Goal: Task Accomplishment & Management: Use online tool/utility

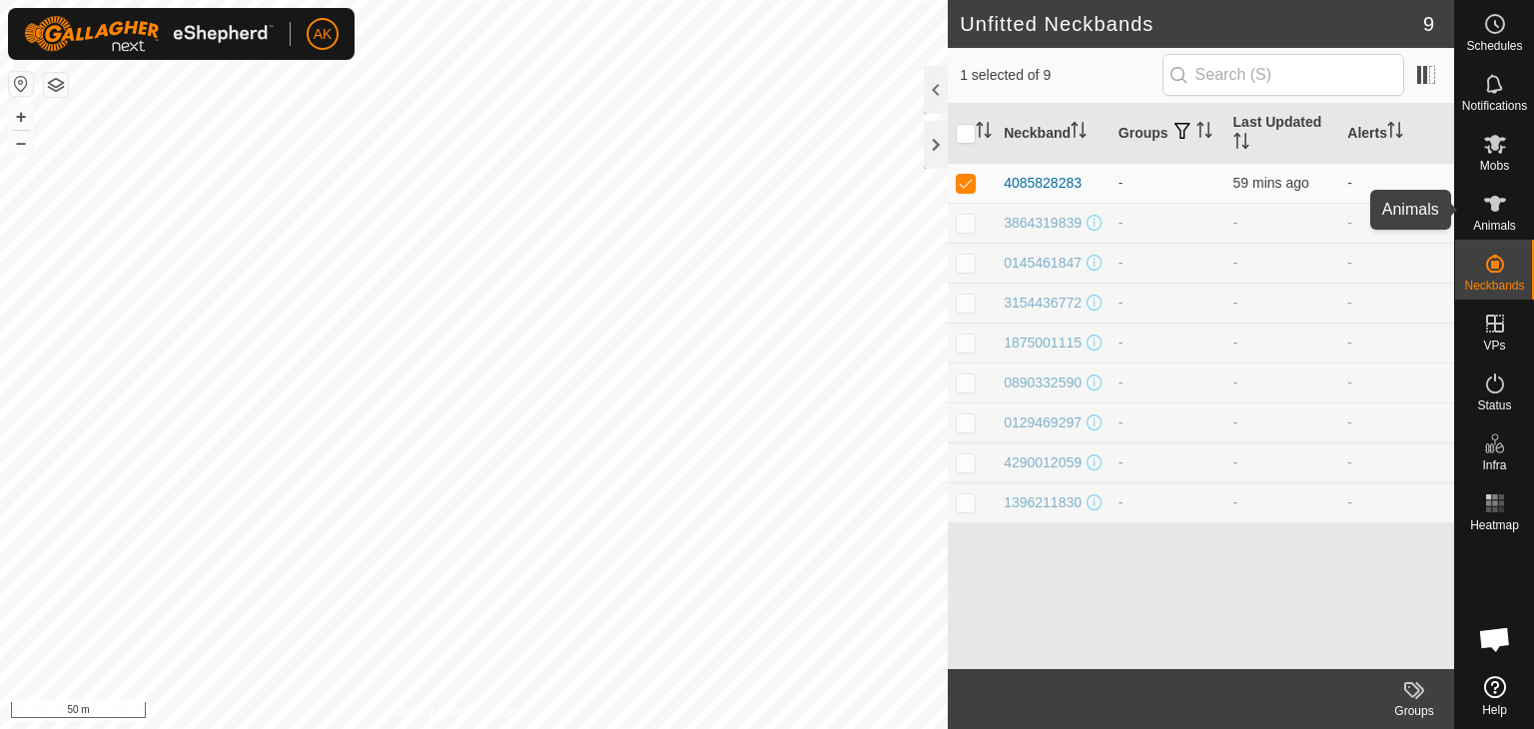
click at [1500, 217] on es-animals-svg-icon at bounding box center [1495, 204] width 36 height 32
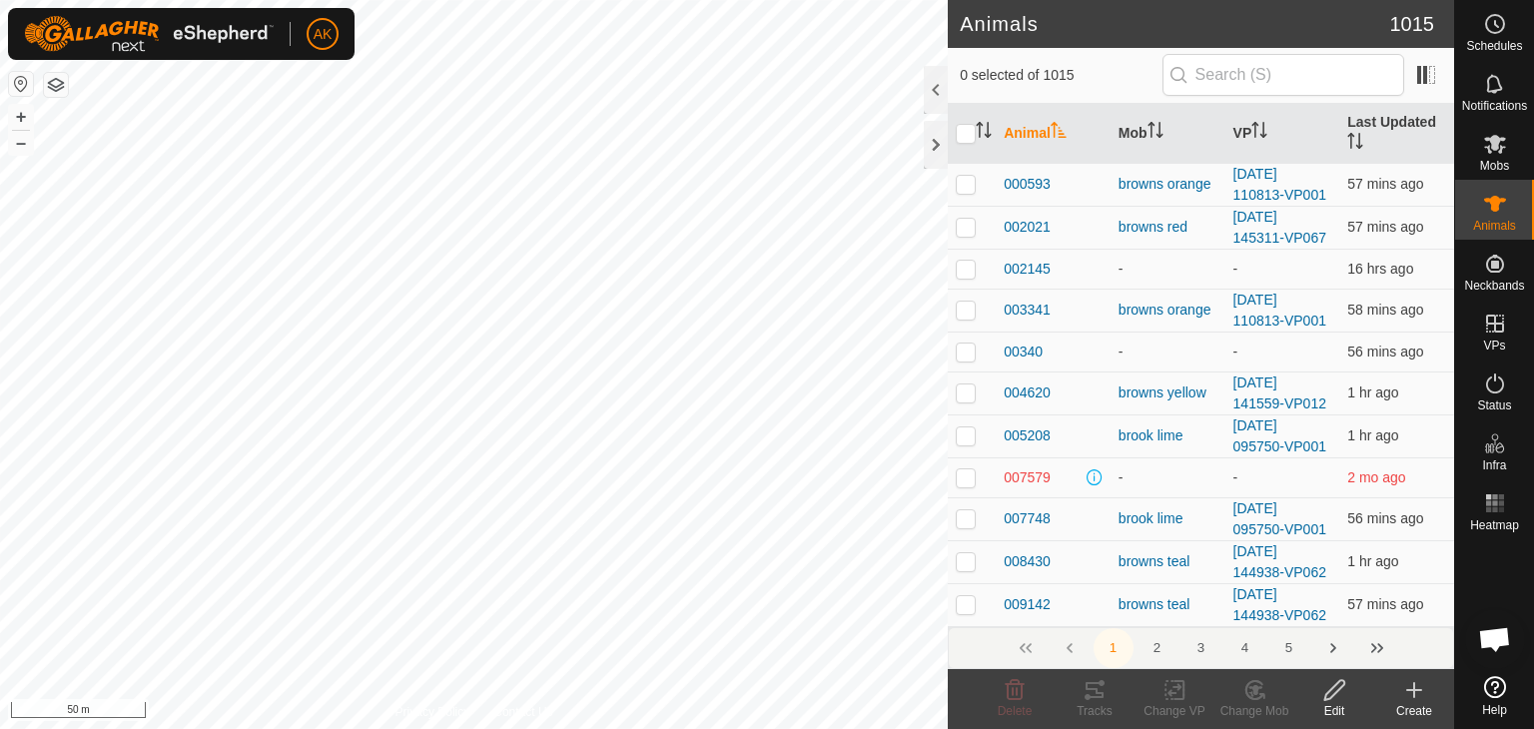
drag, startPoint x: 1415, startPoint y: 700, endPoint x: 1404, endPoint y: 693, distance: 13.0
click at [1416, 700] on icon at bounding box center [1414, 690] width 24 height 24
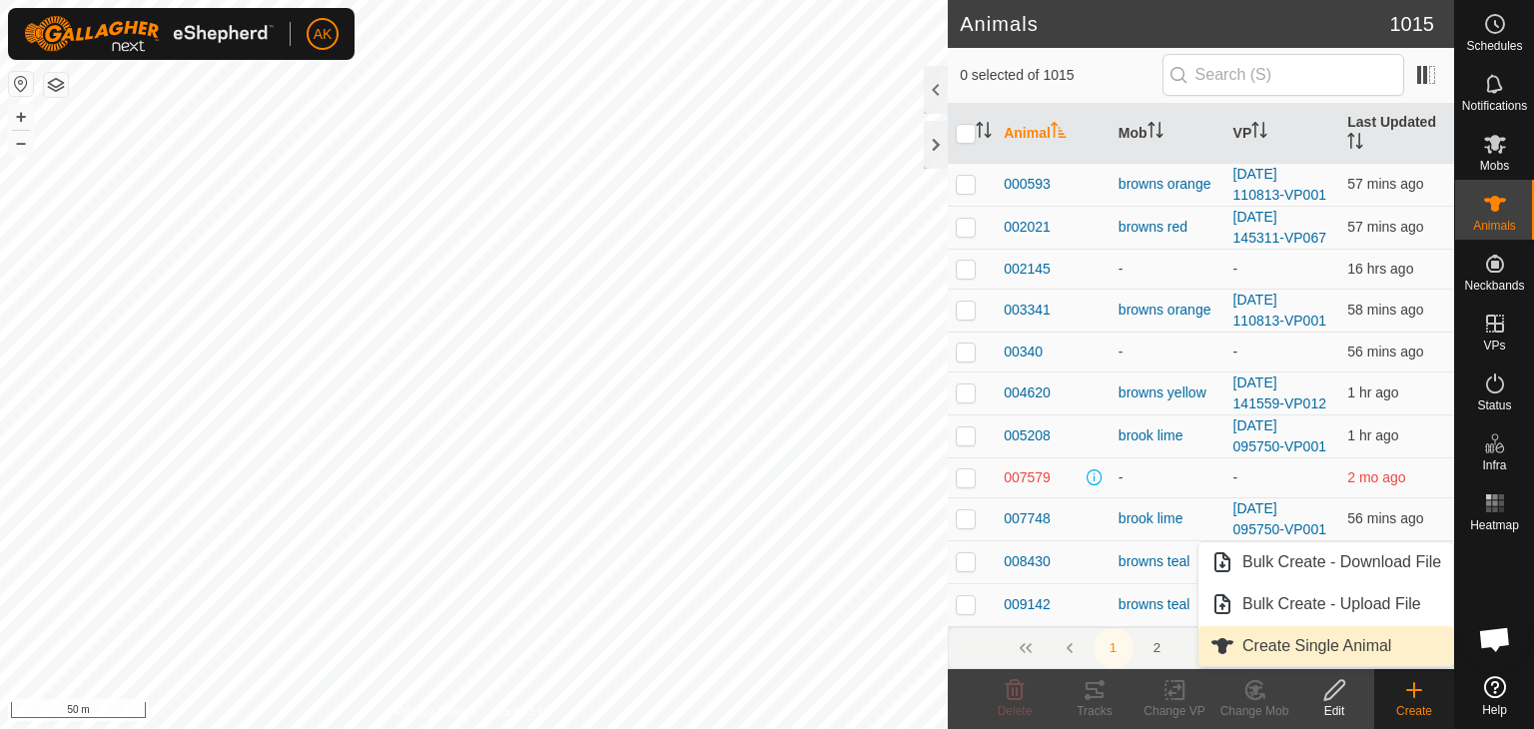
click at [1290, 646] on link "Create Single Animal" at bounding box center [1326, 646] width 255 height 40
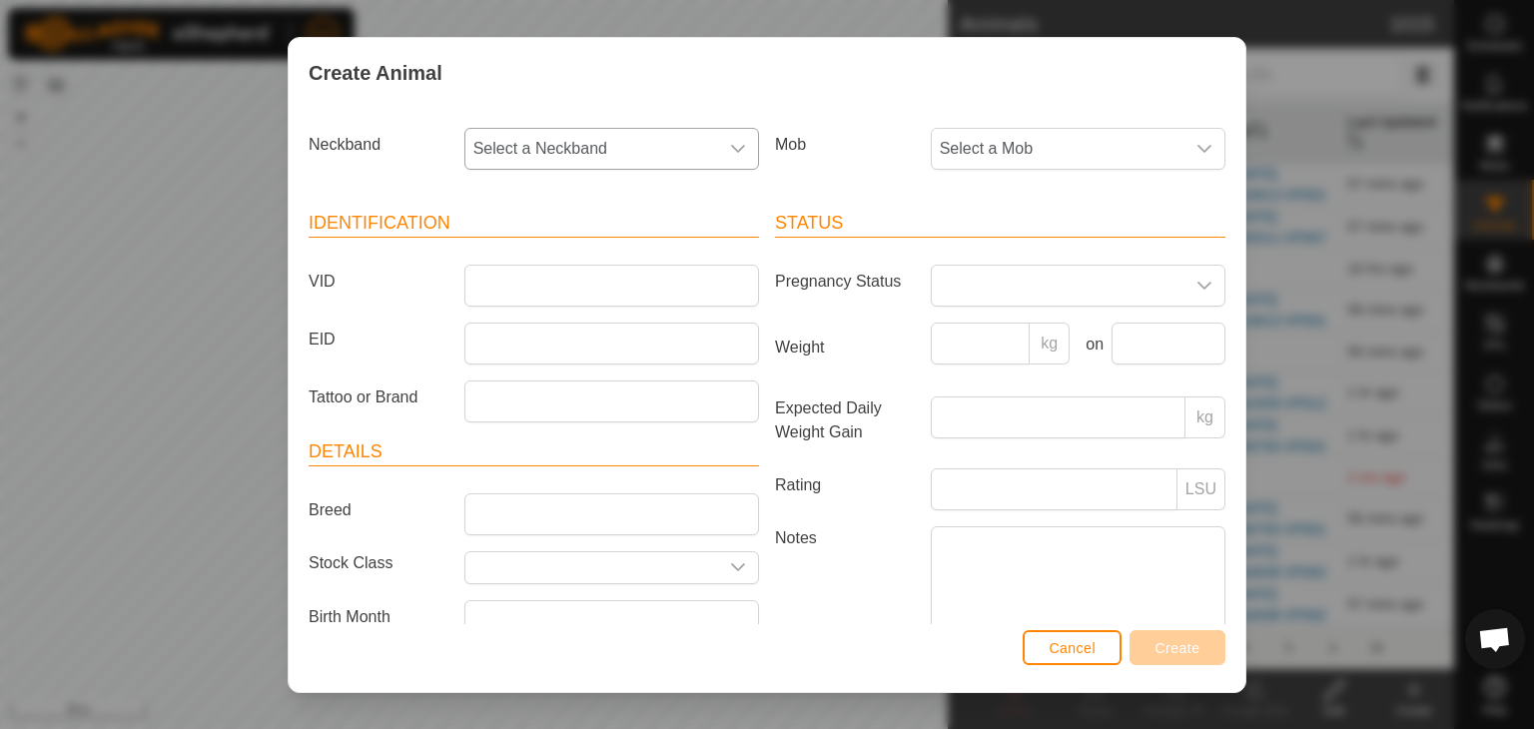
click at [508, 145] on span "Select a Neckband" at bounding box center [591, 149] width 253 height 40
click at [524, 285] on li "4085828283" at bounding box center [610, 294] width 288 height 40
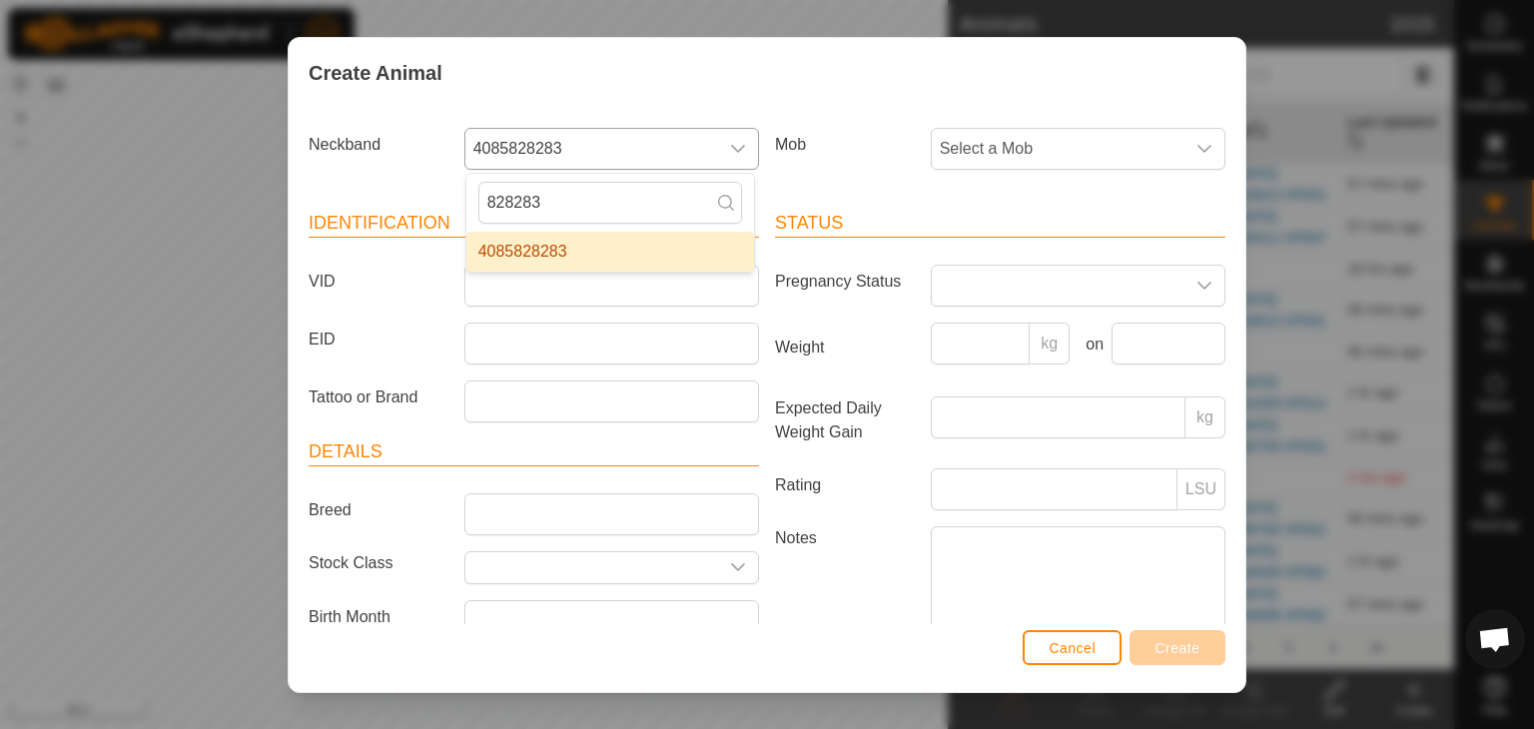
type input "828283"
click at [536, 248] on li "4085828283" at bounding box center [610, 252] width 288 height 40
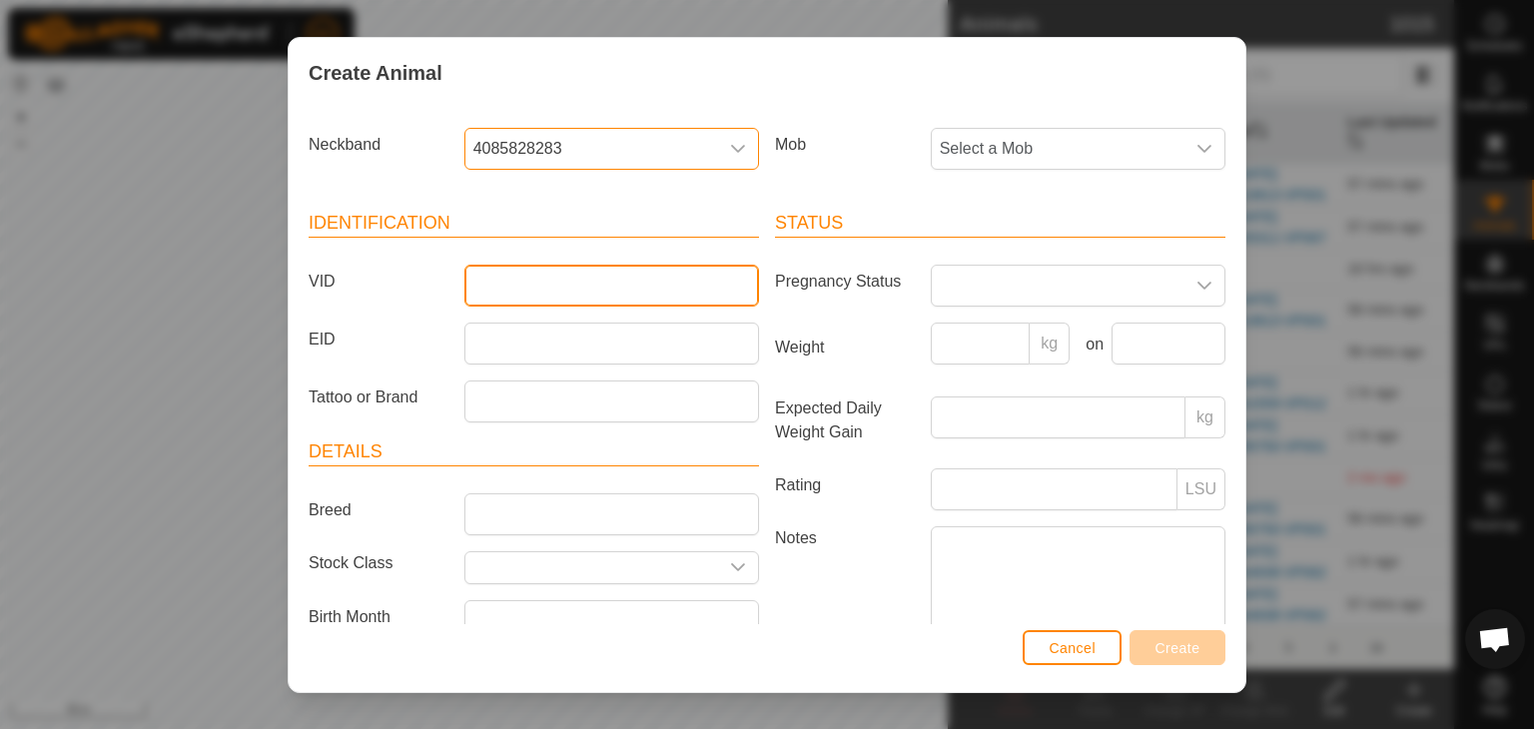
click at [501, 277] on input "VID" at bounding box center [611, 286] width 295 height 42
type input "828283"
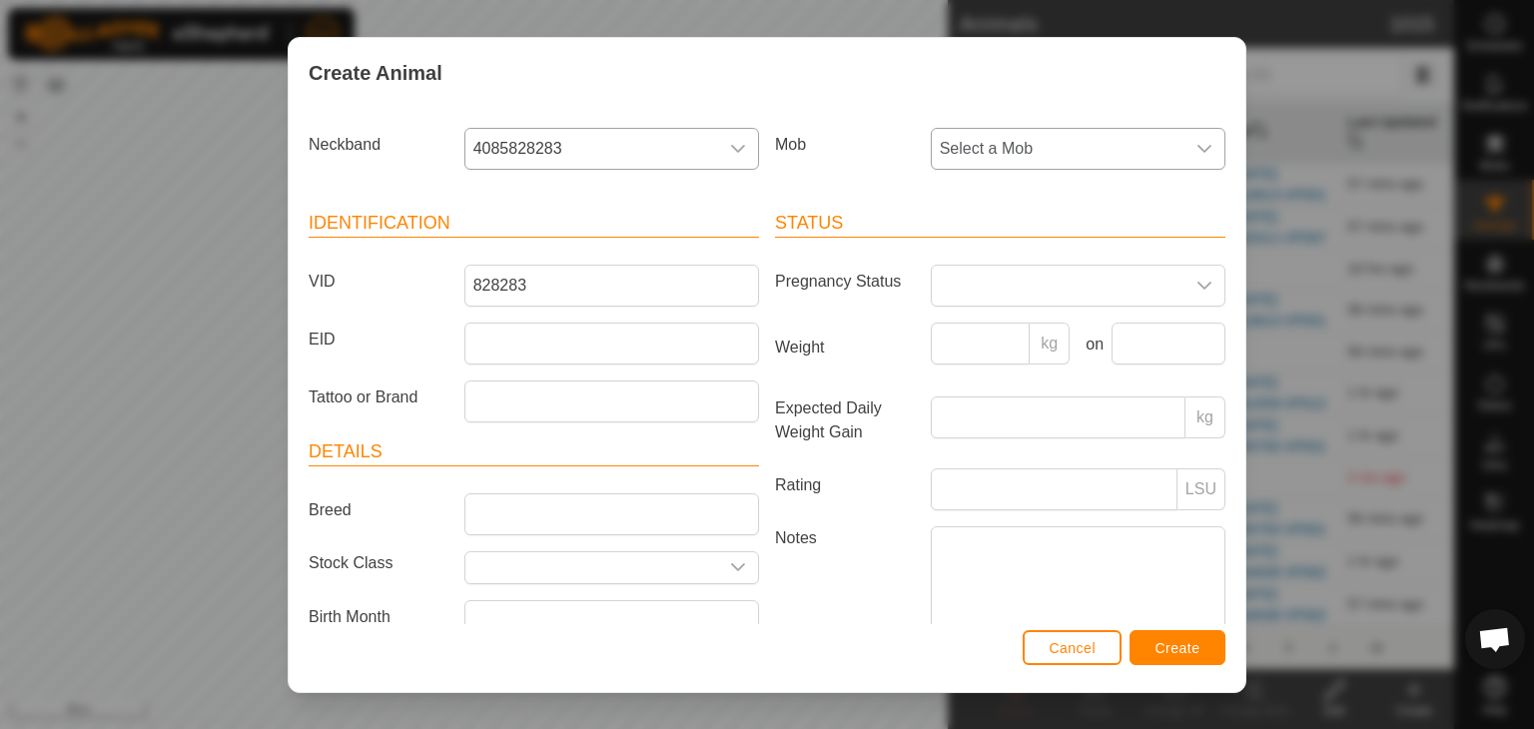
click at [1031, 153] on span "Select a Mob" at bounding box center [1058, 149] width 253 height 40
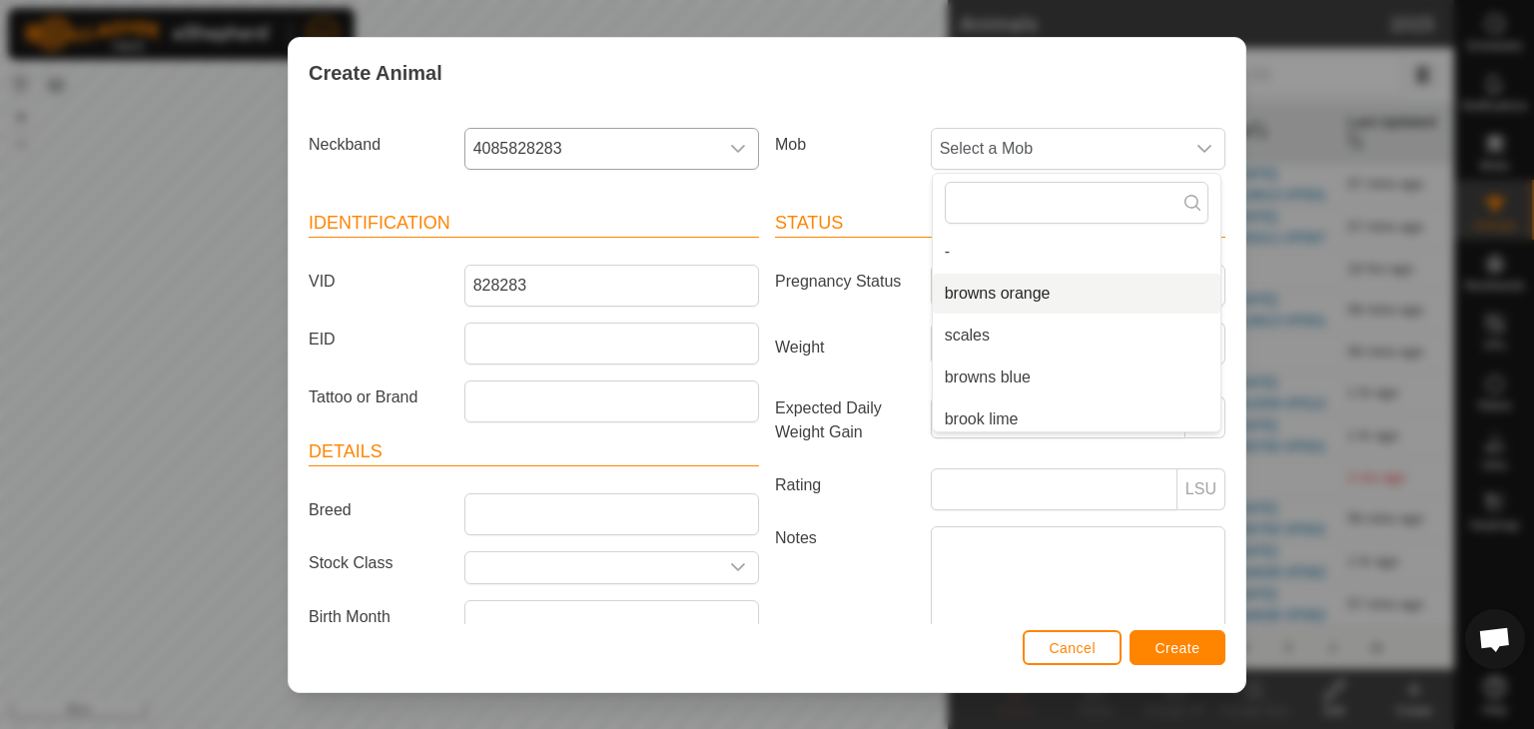
click at [1310, 317] on div "Create Animal Neckband 4085828283 Mob Select a Mob - browns orange scales brown…" at bounding box center [767, 364] width 1534 height 729
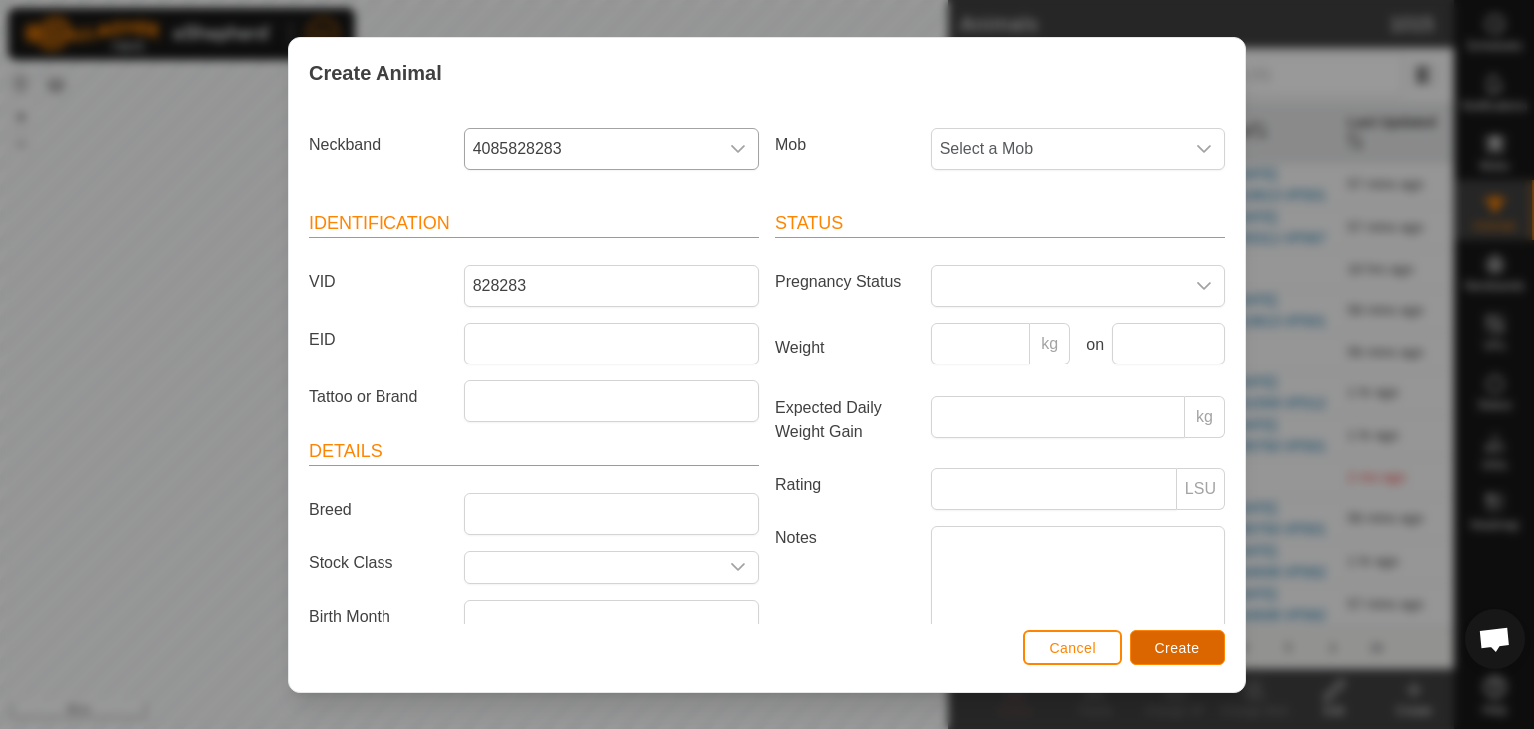
click at [1181, 636] on button "Create" at bounding box center [1178, 647] width 96 height 35
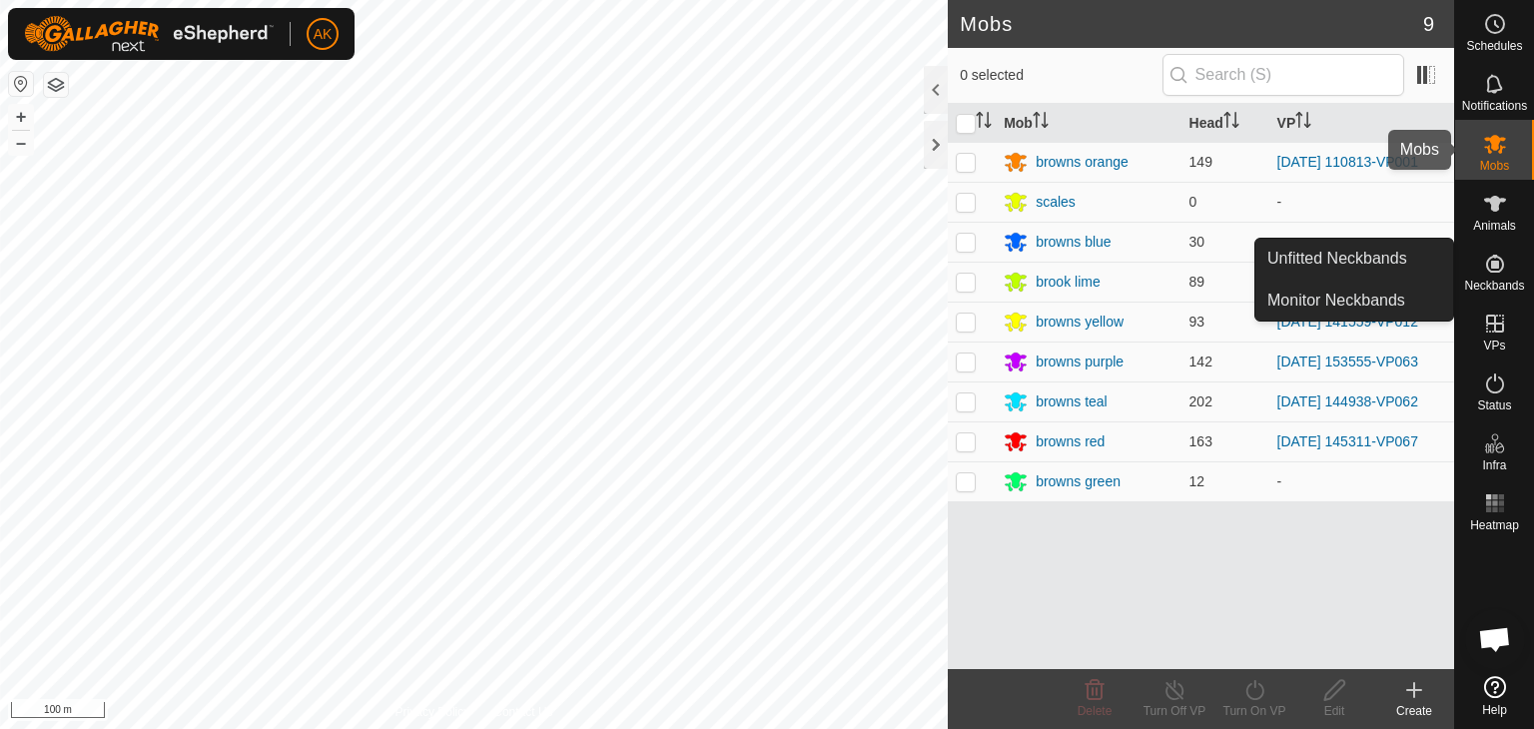
click at [1498, 152] on icon at bounding box center [1495, 144] width 22 height 19
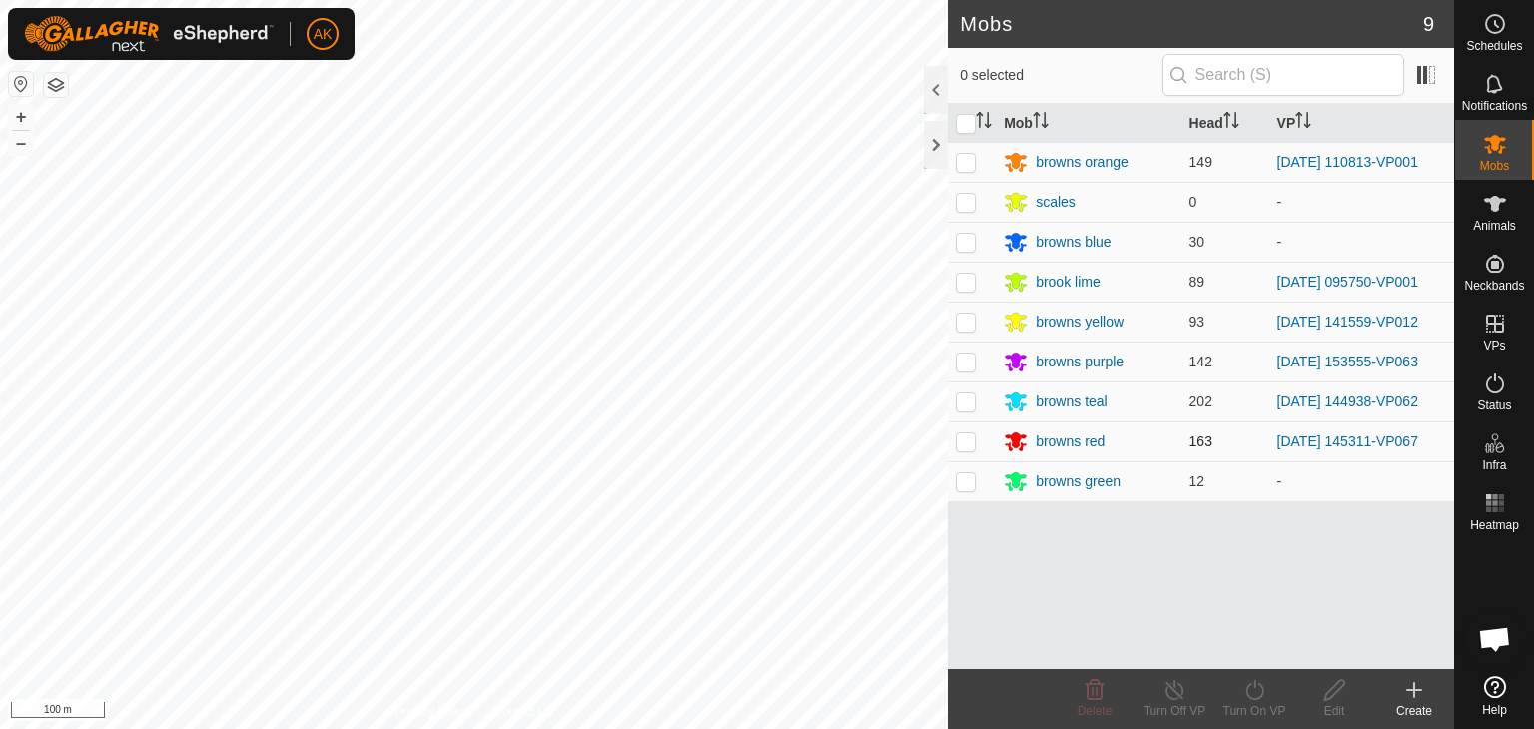
click at [966, 444] on p-checkbox at bounding box center [966, 441] width 20 height 16
checkbox input "true"
click at [1250, 691] on icon at bounding box center [1255, 690] width 25 height 24
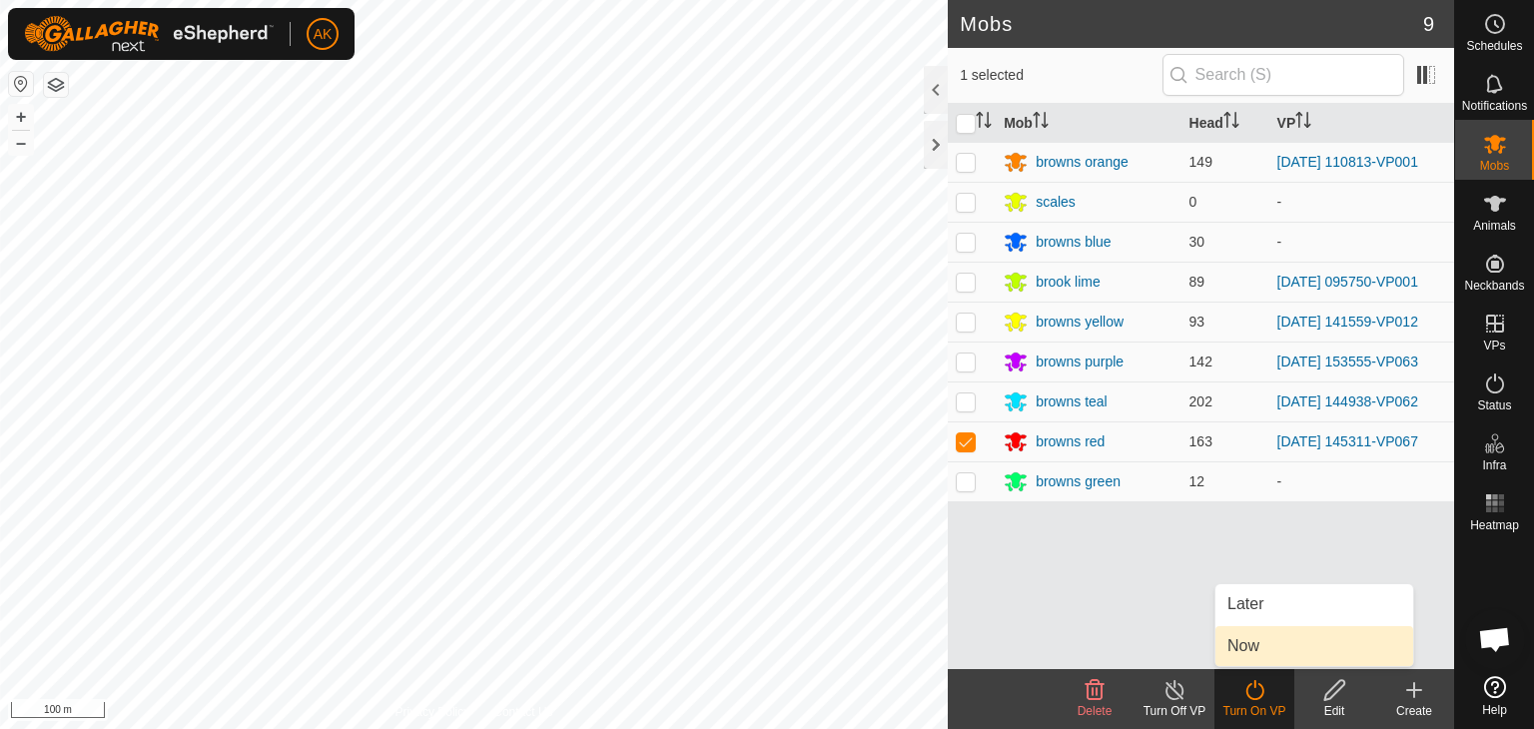
click at [1249, 652] on link "Now" at bounding box center [1315, 646] width 198 height 40
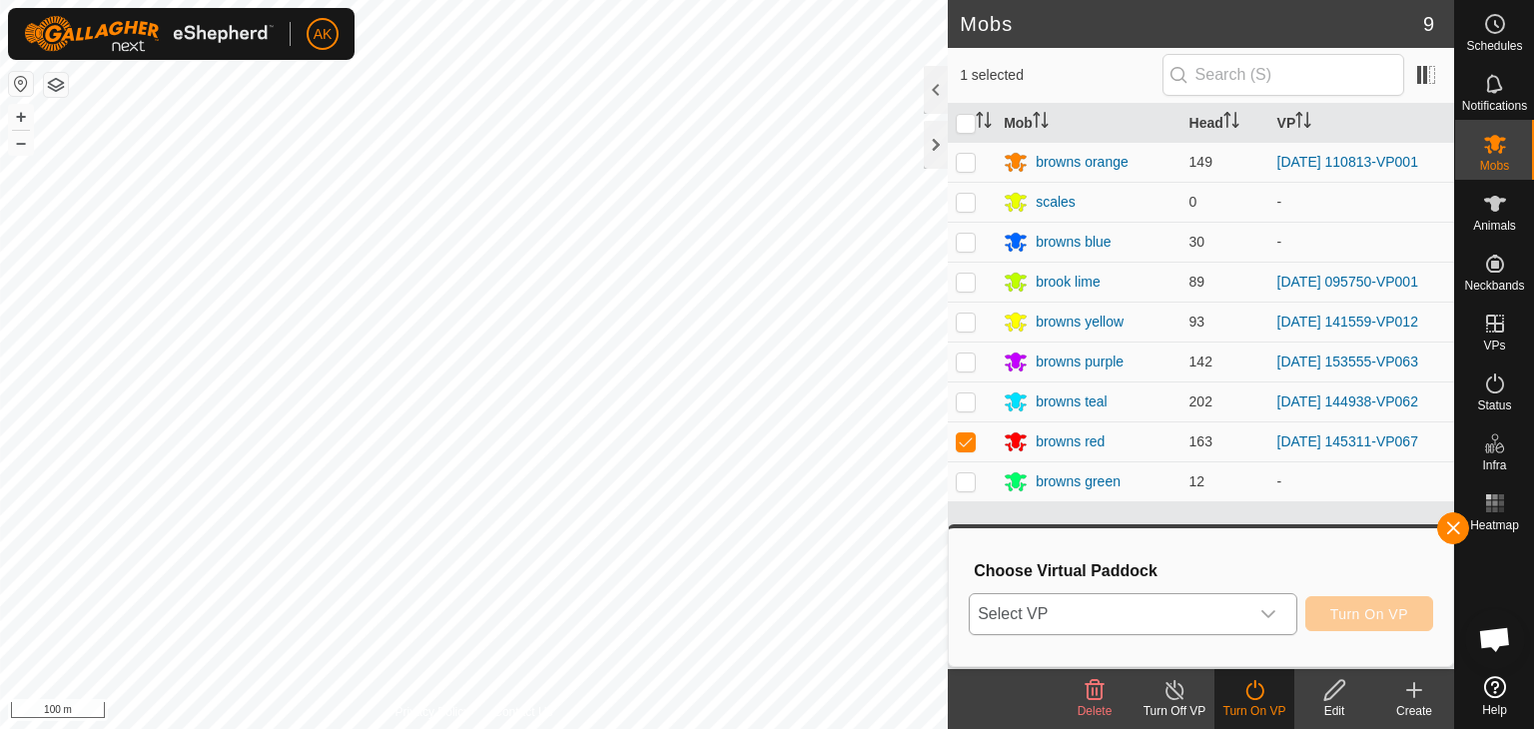
click at [1112, 596] on span "Select VP" at bounding box center [1109, 614] width 279 height 40
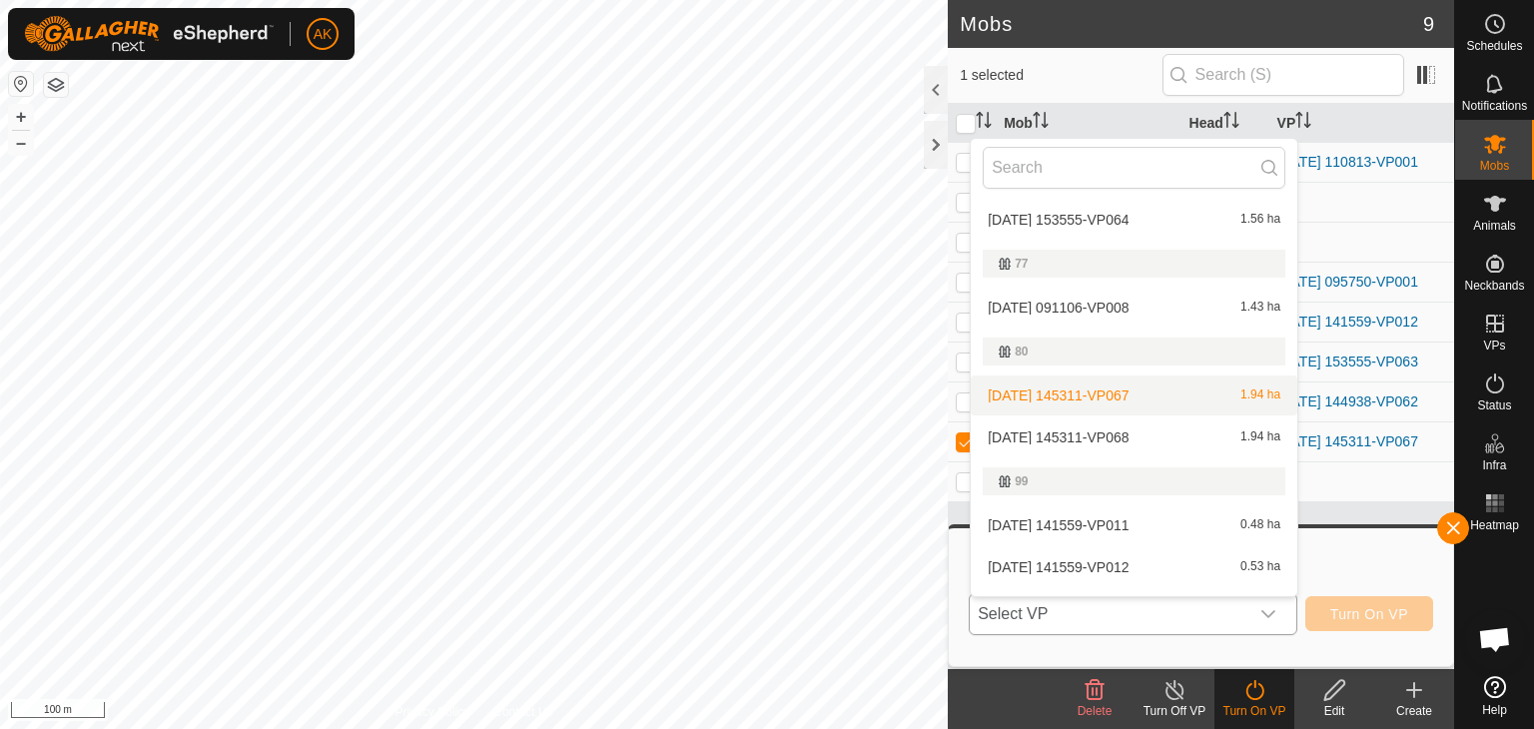
scroll to position [437, 0]
click at [1062, 428] on li "[DATE] 145311-VP068 1.94 ha" at bounding box center [1134, 437] width 327 height 40
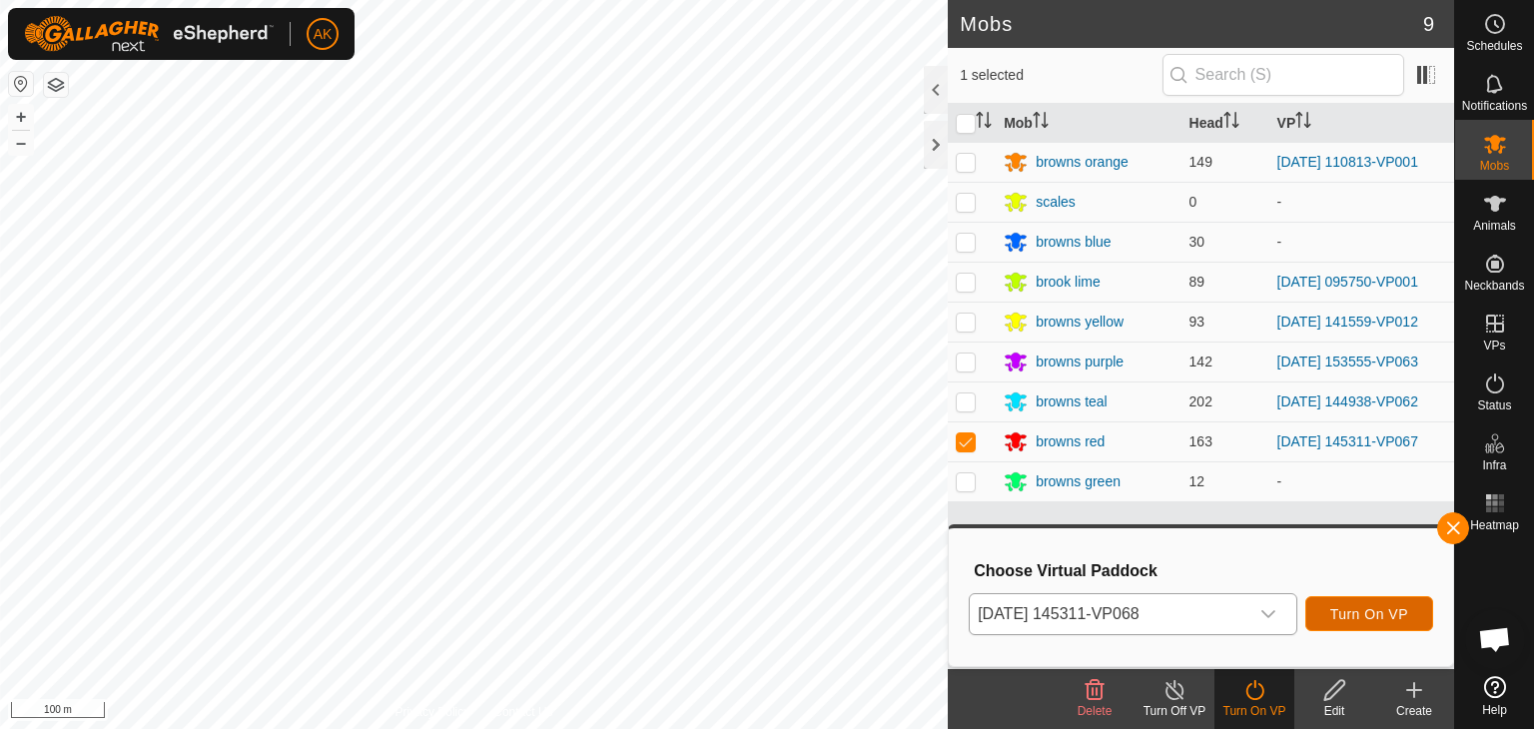
click at [1394, 606] on span "Turn On VP" at bounding box center [1369, 614] width 78 height 16
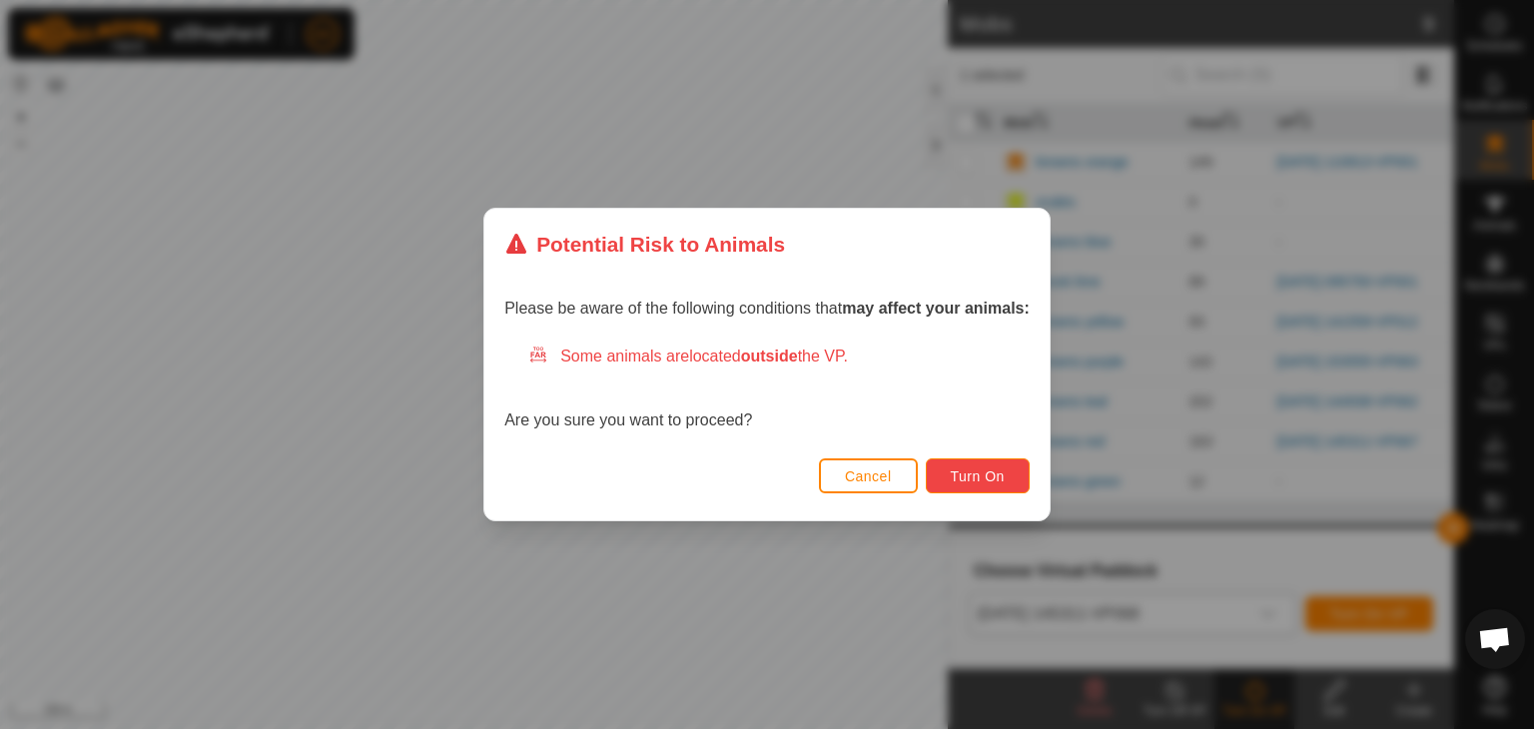
click at [971, 468] on span "Turn On" at bounding box center [978, 476] width 54 height 16
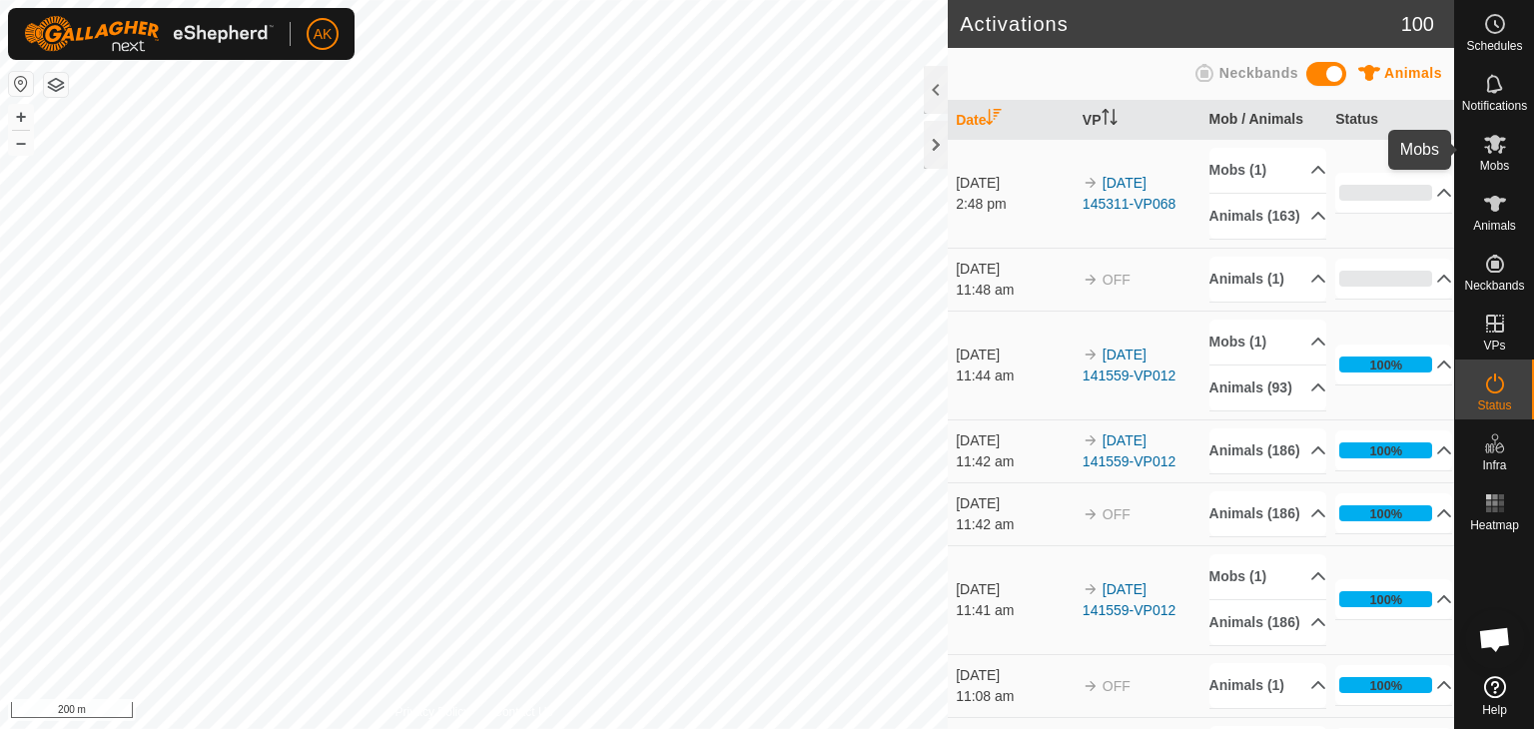
click at [1502, 142] on icon at bounding box center [1495, 144] width 24 height 24
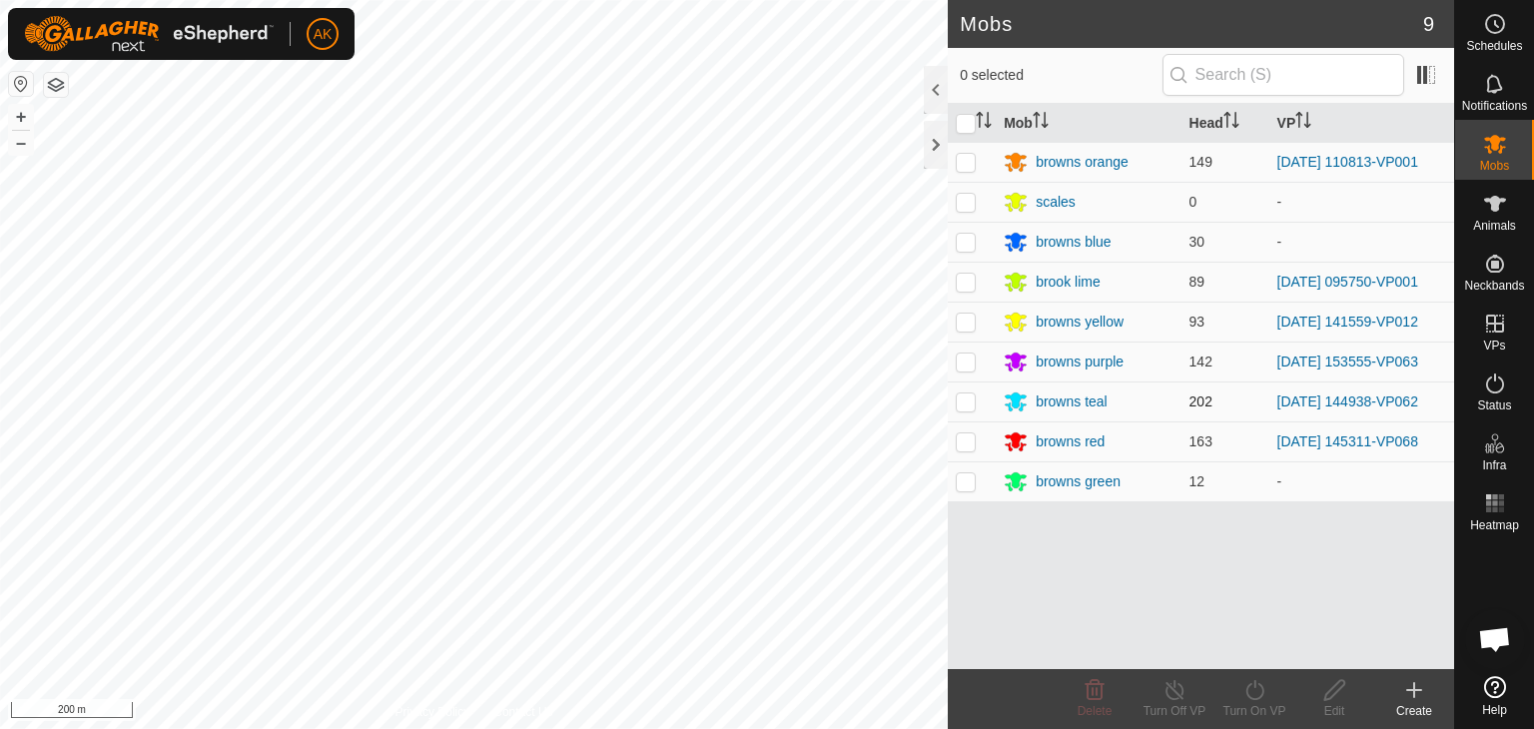
click at [964, 405] on p-checkbox at bounding box center [966, 402] width 20 height 16
checkbox input "true"
click at [1259, 691] on icon at bounding box center [1255, 690] width 25 height 24
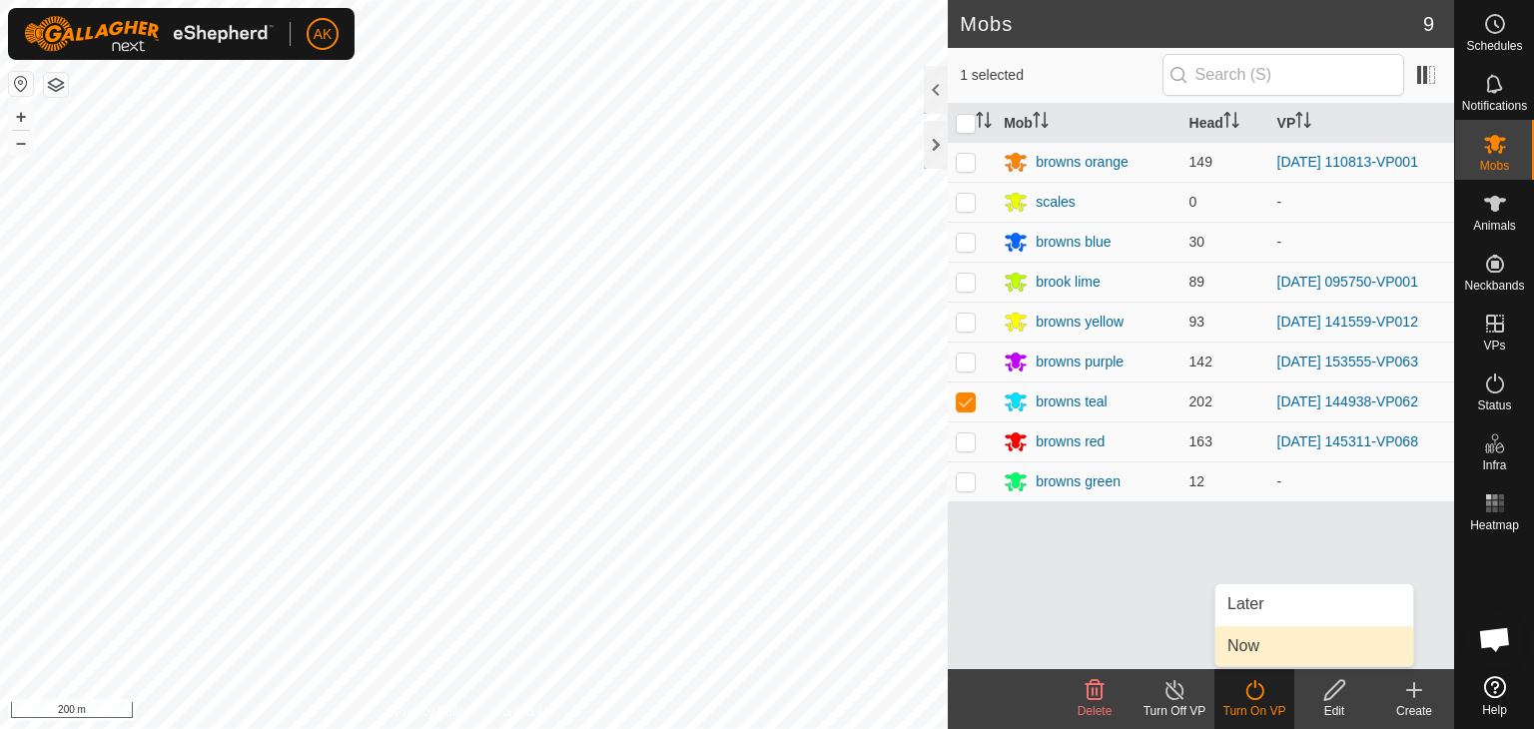
click at [1253, 654] on link "Now" at bounding box center [1315, 646] width 198 height 40
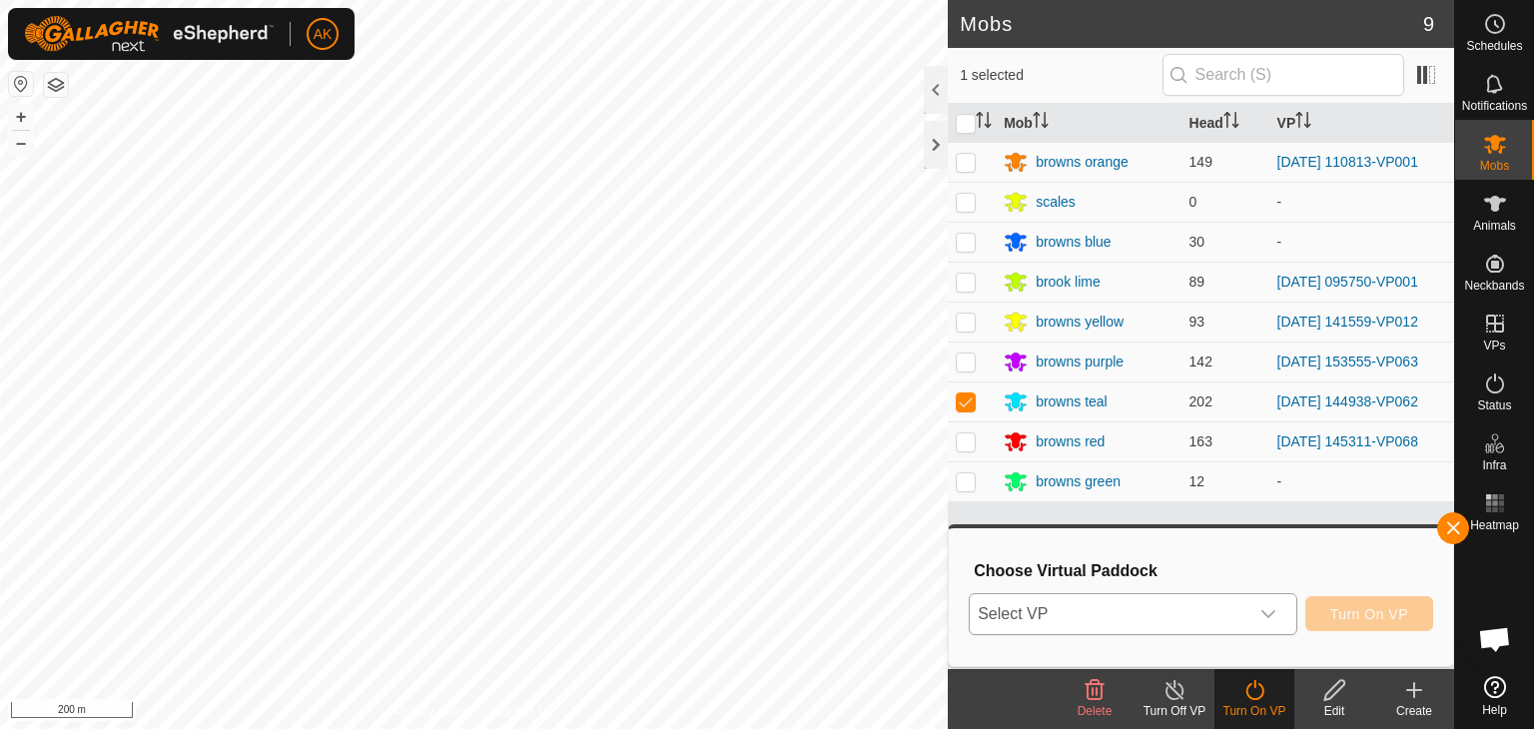
click at [1199, 611] on span "Select VP" at bounding box center [1109, 614] width 279 height 40
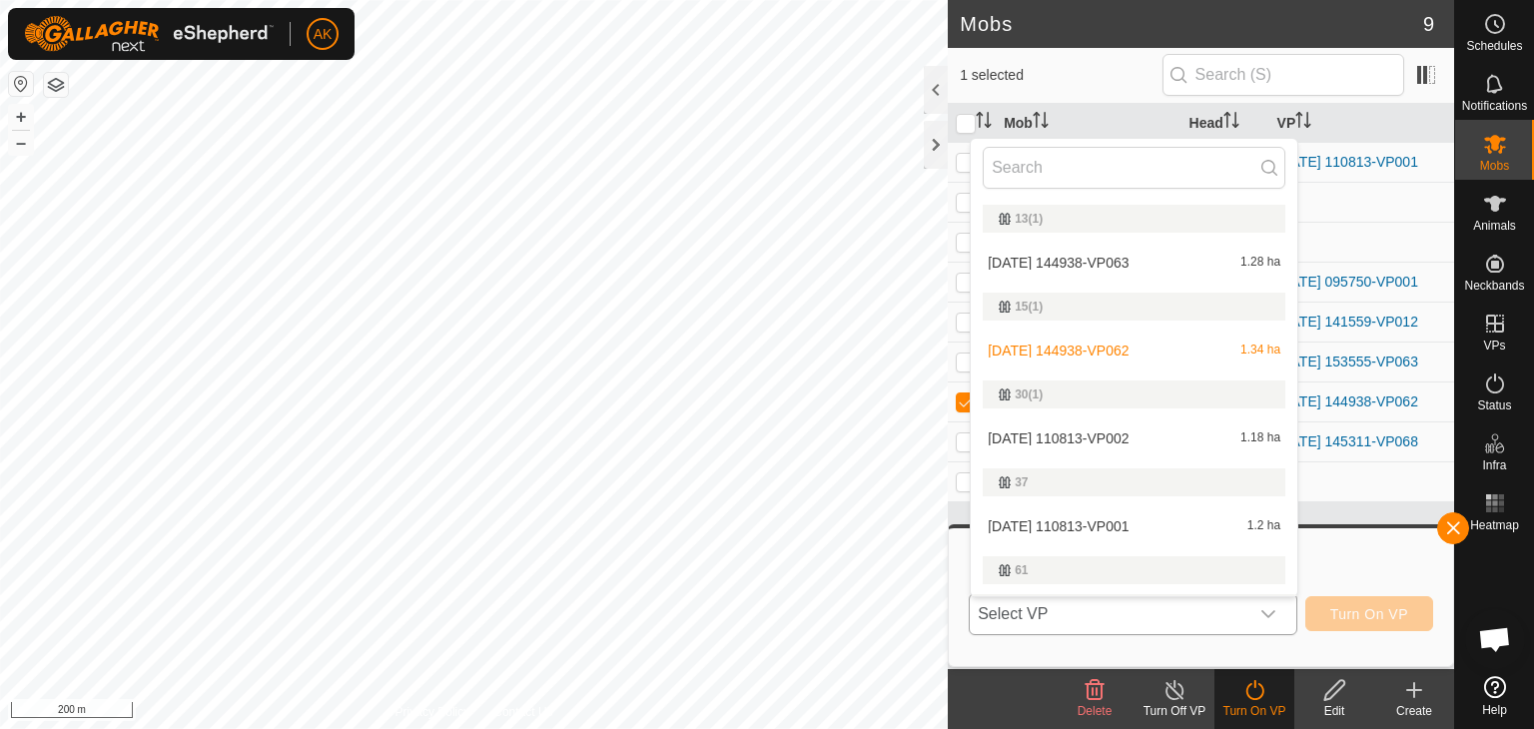
scroll to position [38, 0]
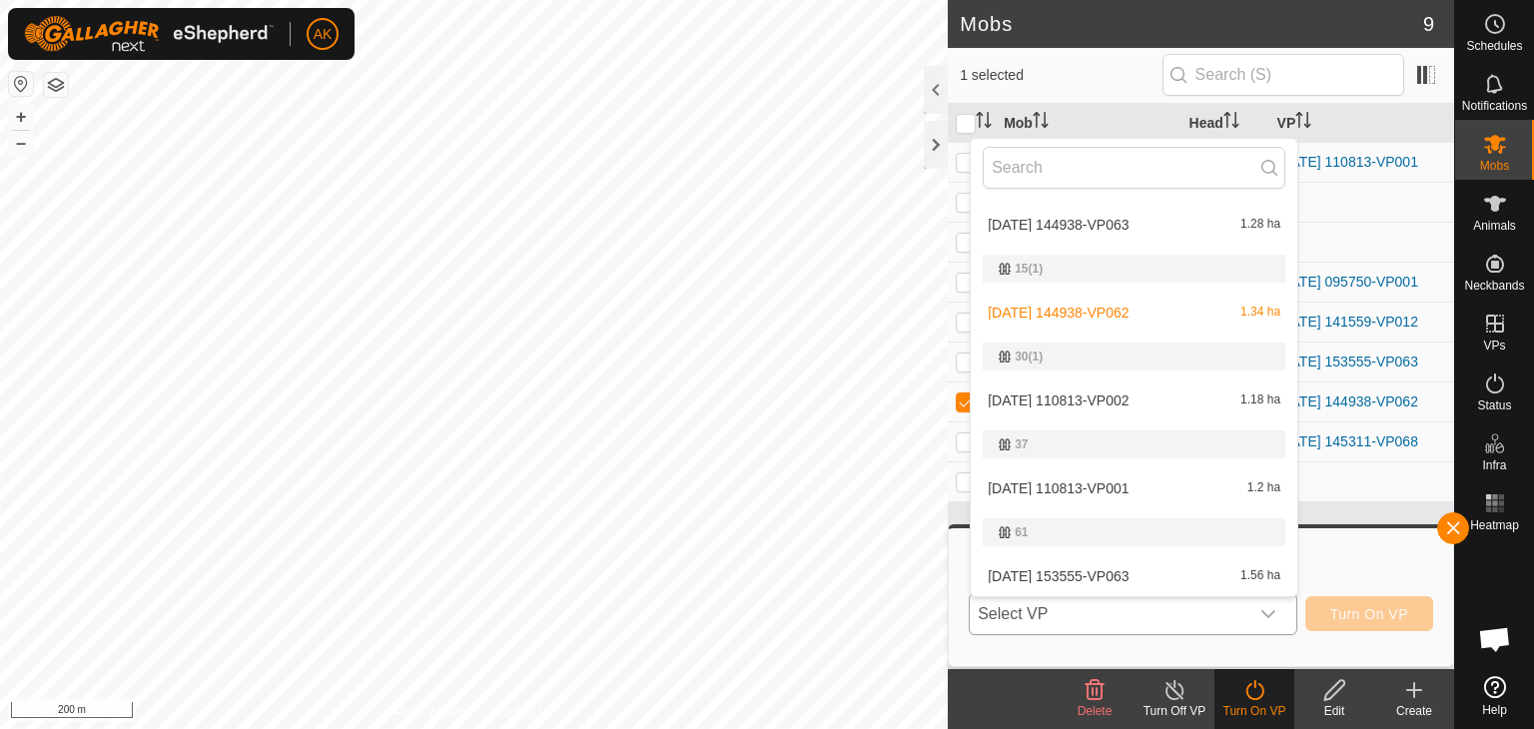
click at [1098, 221] on li "[DATE] 144938-VP063 1.28 ha" at bounding box center [1134, 225] width 327 height 40
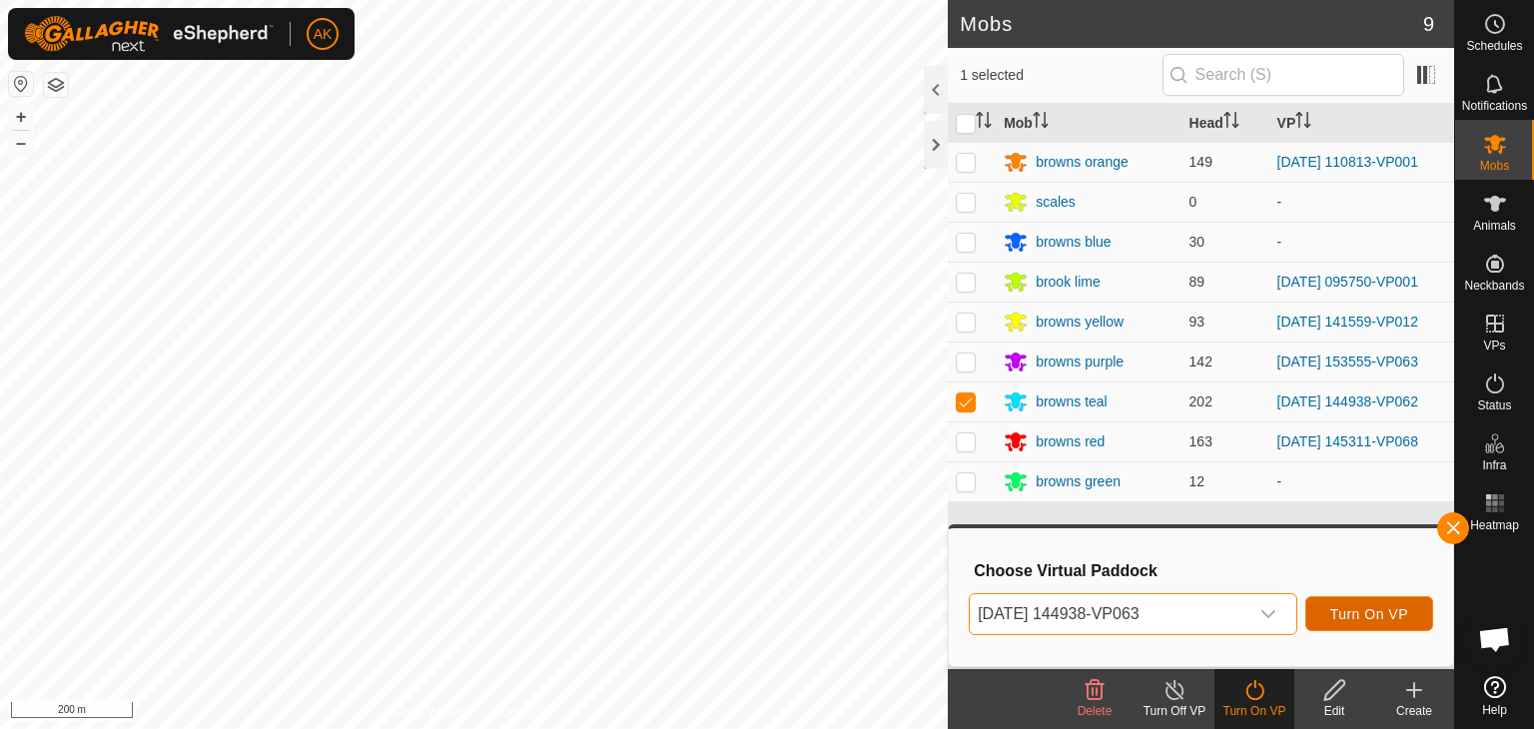
click at [1342, 613] on span "Turn On VP" at bounding box center [1369, 614] width 78 height 16
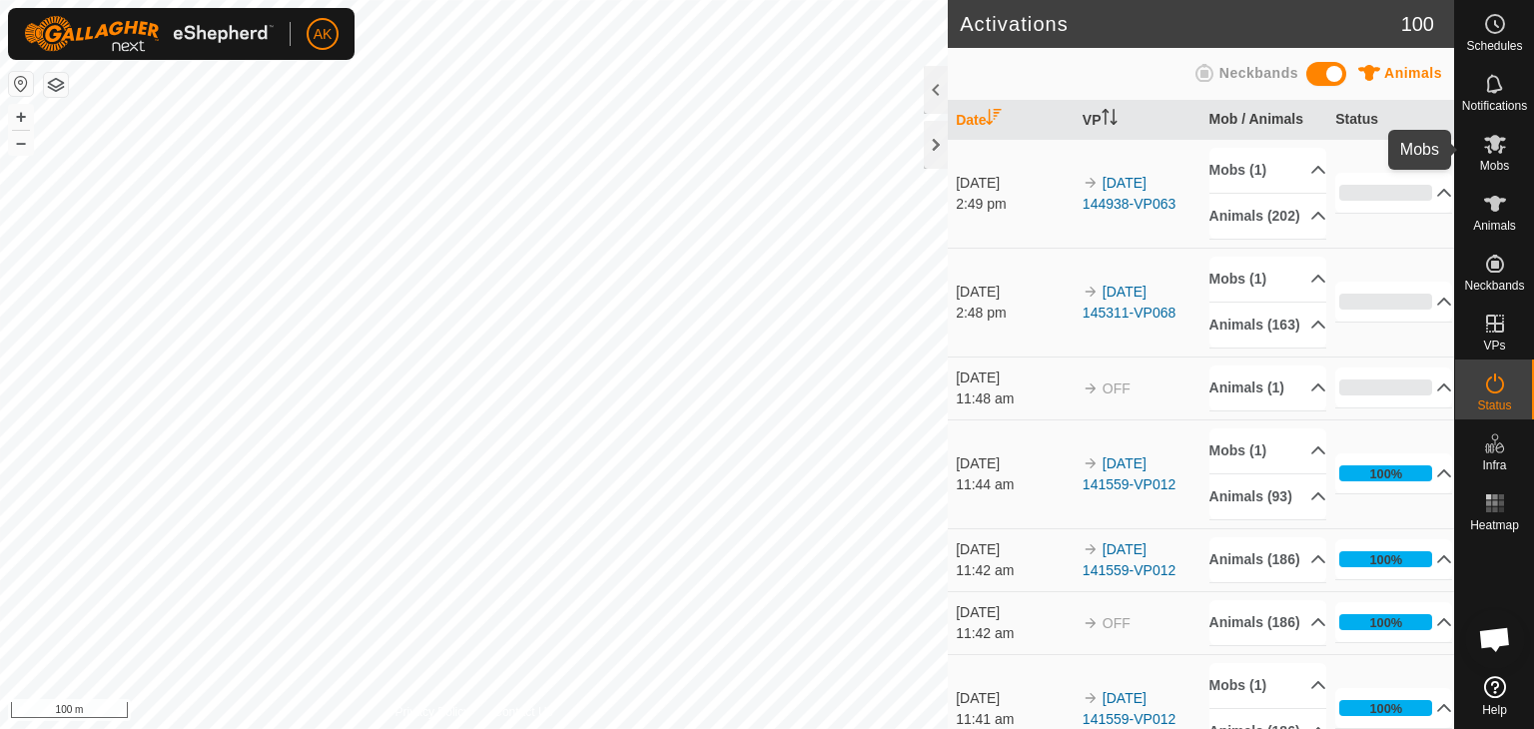
click at [1496, 157] on es-mob-svg-icon at bounding box center [1495, 144] width 36 height 32
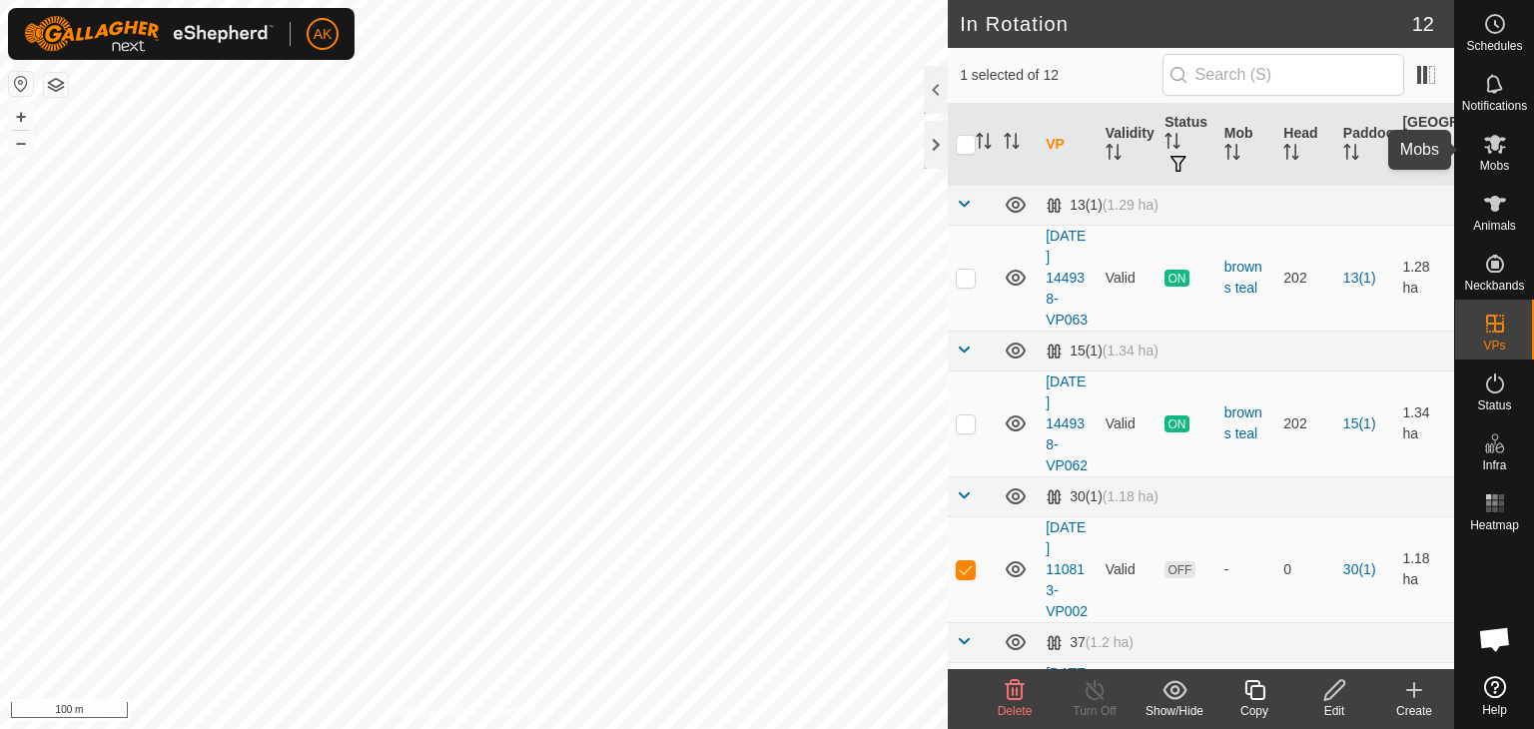
click at [1488, 146] on icon at bounding box center [1495, 144] width 22 height 19
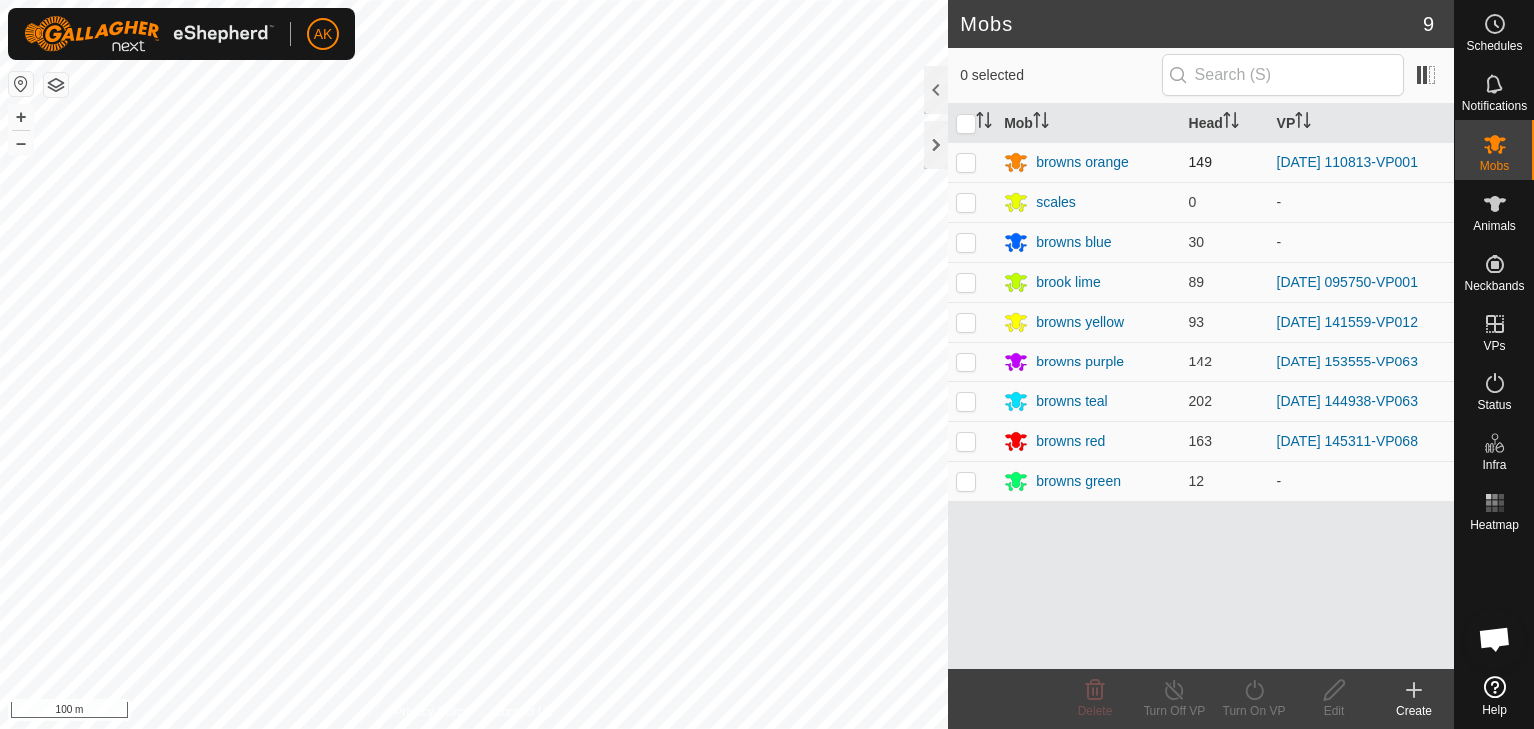
click at [975, 167] on p-tablecheckbox at bounding box center [966, 162] width 20 height 16
checkbox input "true"
click at [1262, 696] on icon at bounding box center [1255, 690] width 25 height 24
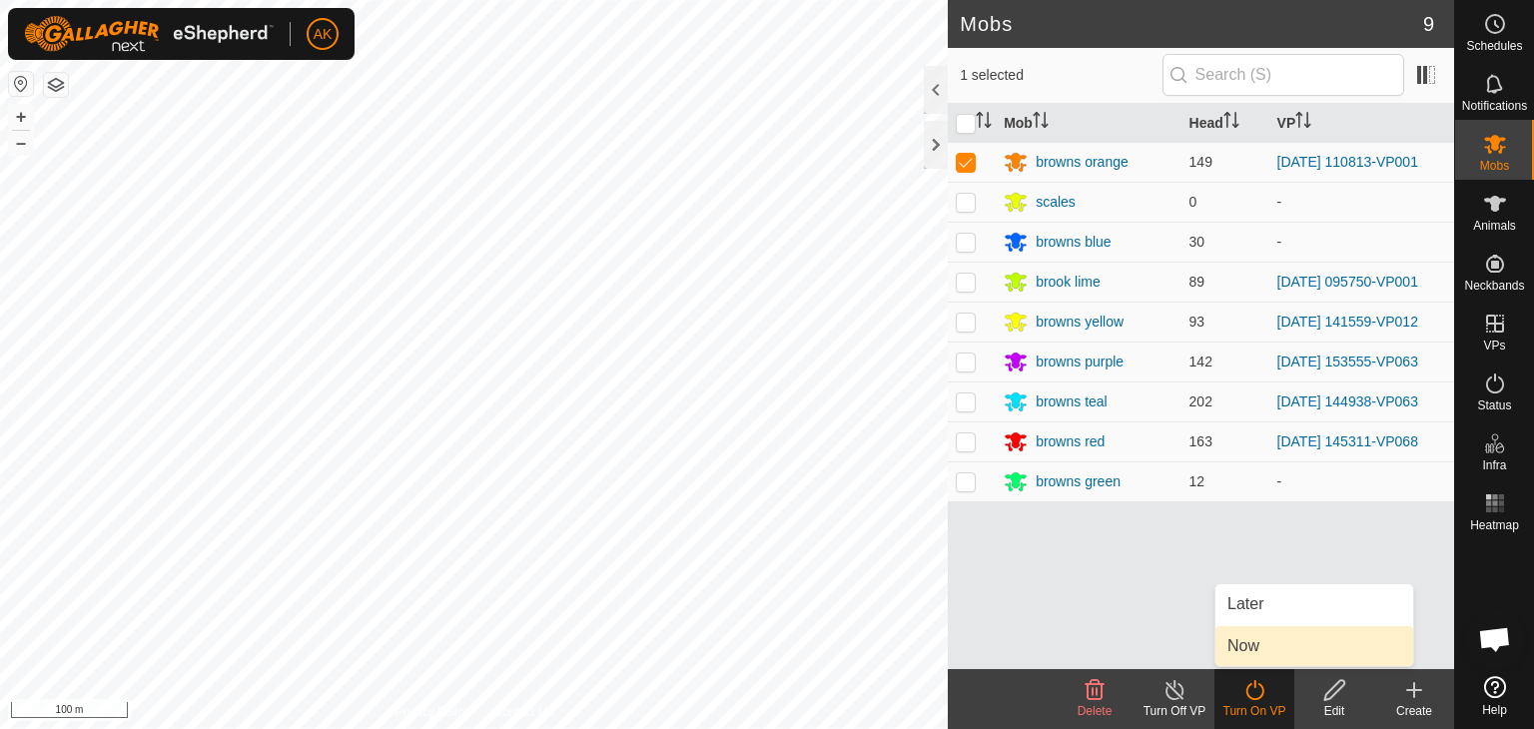
click at [1264, 649] on link "Now" at bounding box center [1315, 646] width 198 height 40
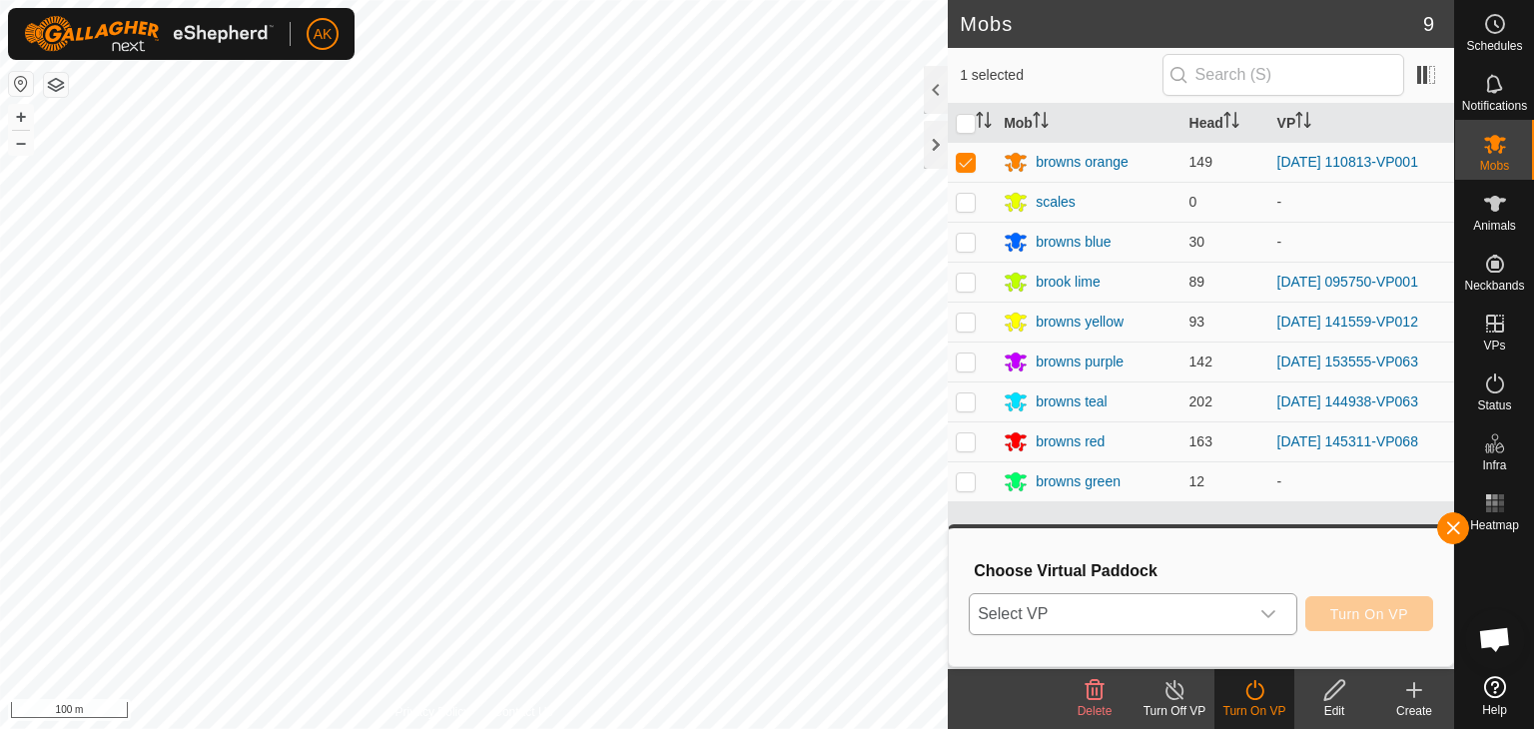
click at [1244, 602] on span "Select VP" at bounding box center [1109, 614] width 279 height 40
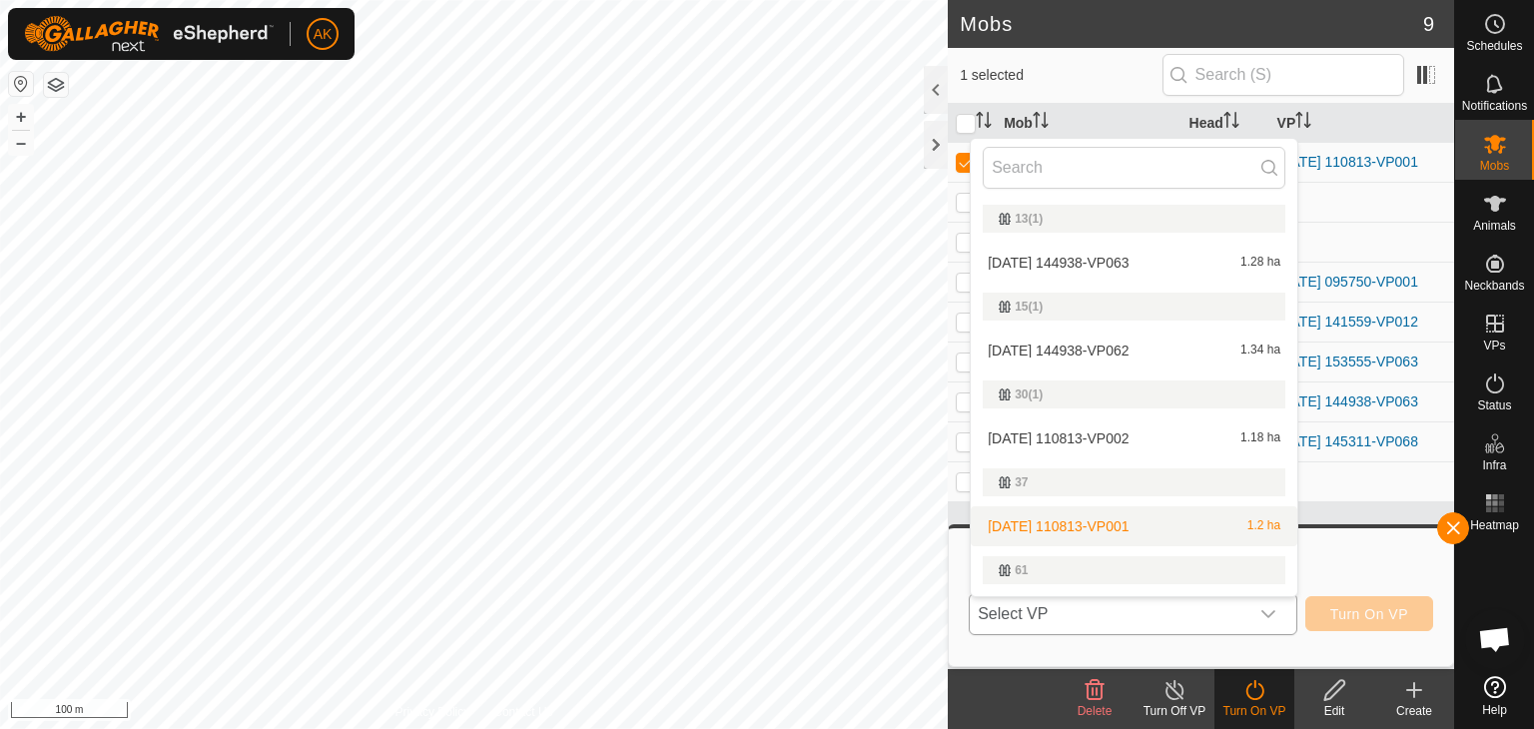
scroll to position [100, 0]
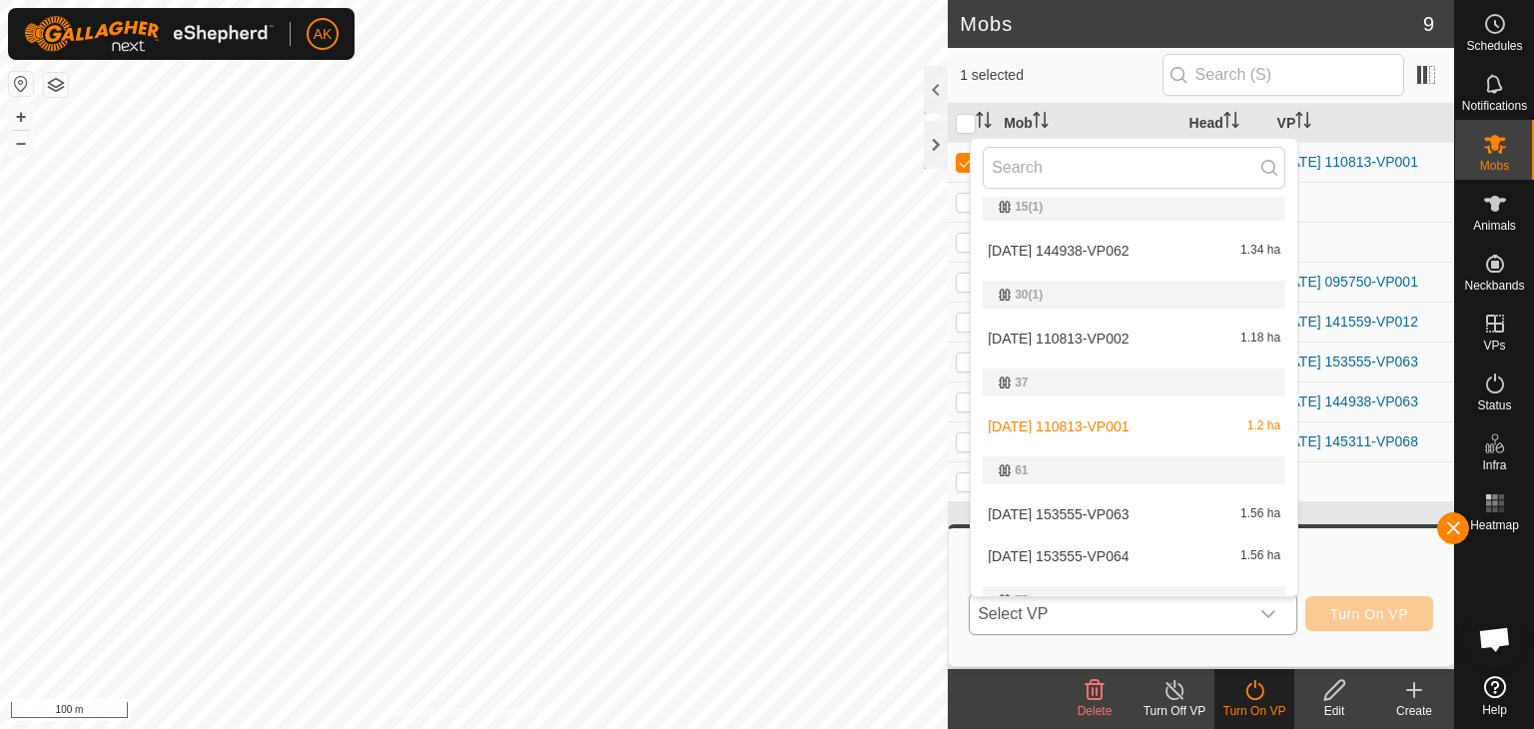
click at [1104, 333] on li "[DATE] 110813-VP002 1.18 ha" at bounding box center [1134, 339] width 327 height 40
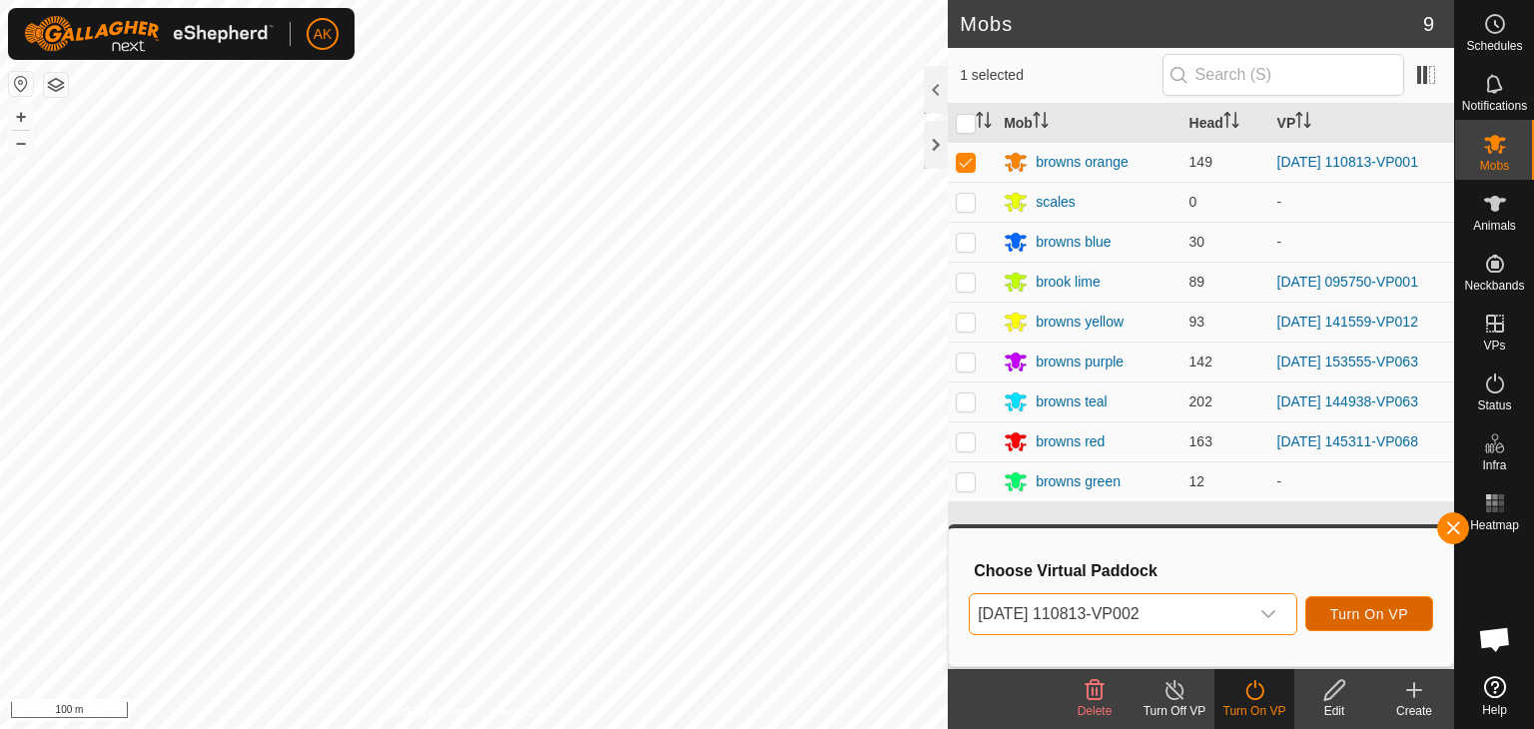
click at [1347, 613] on span "Turn On VP" at bounding box center [1369, 614] width 78 height 16
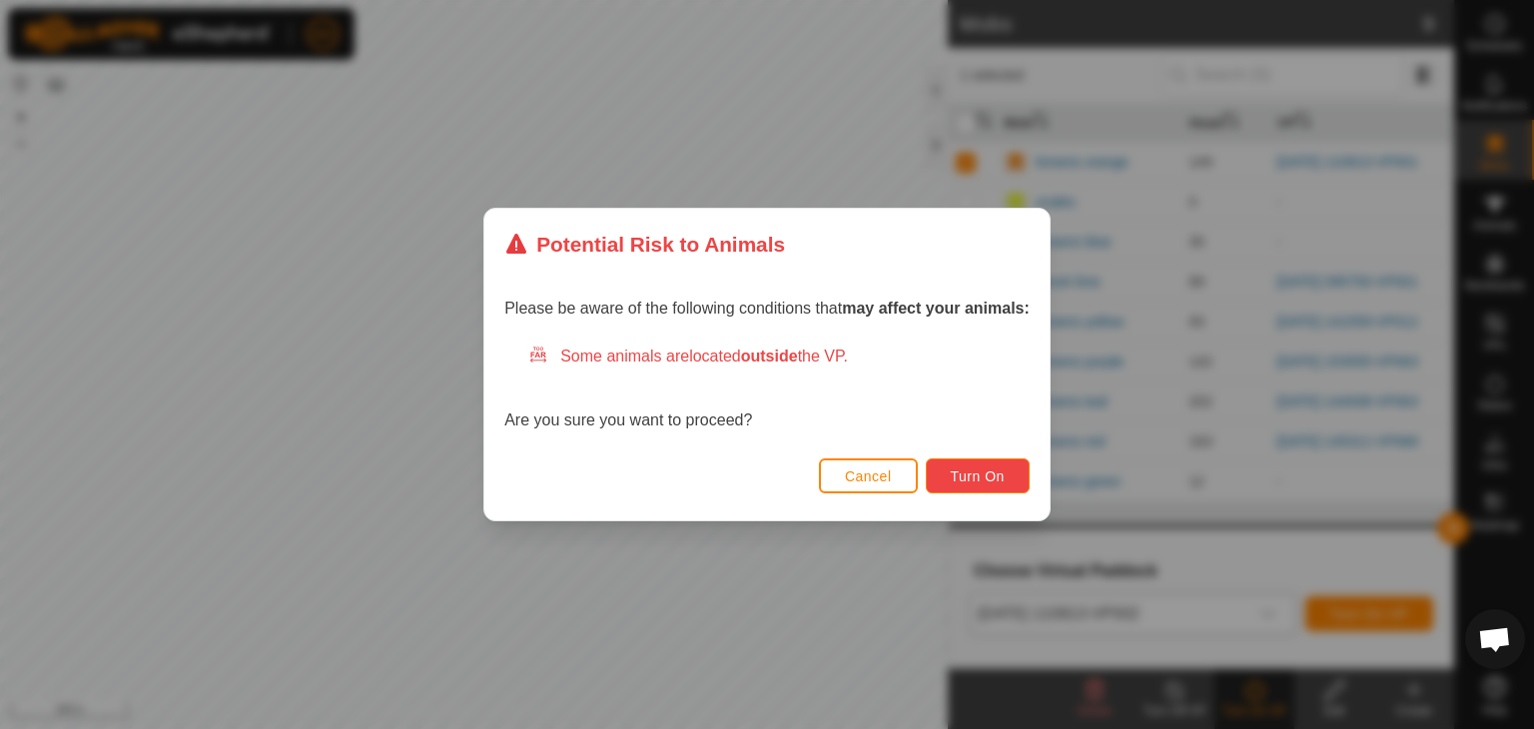
click at [995, 478] on span "Turn On" at bounding box center [978, 476] width 54 height 16
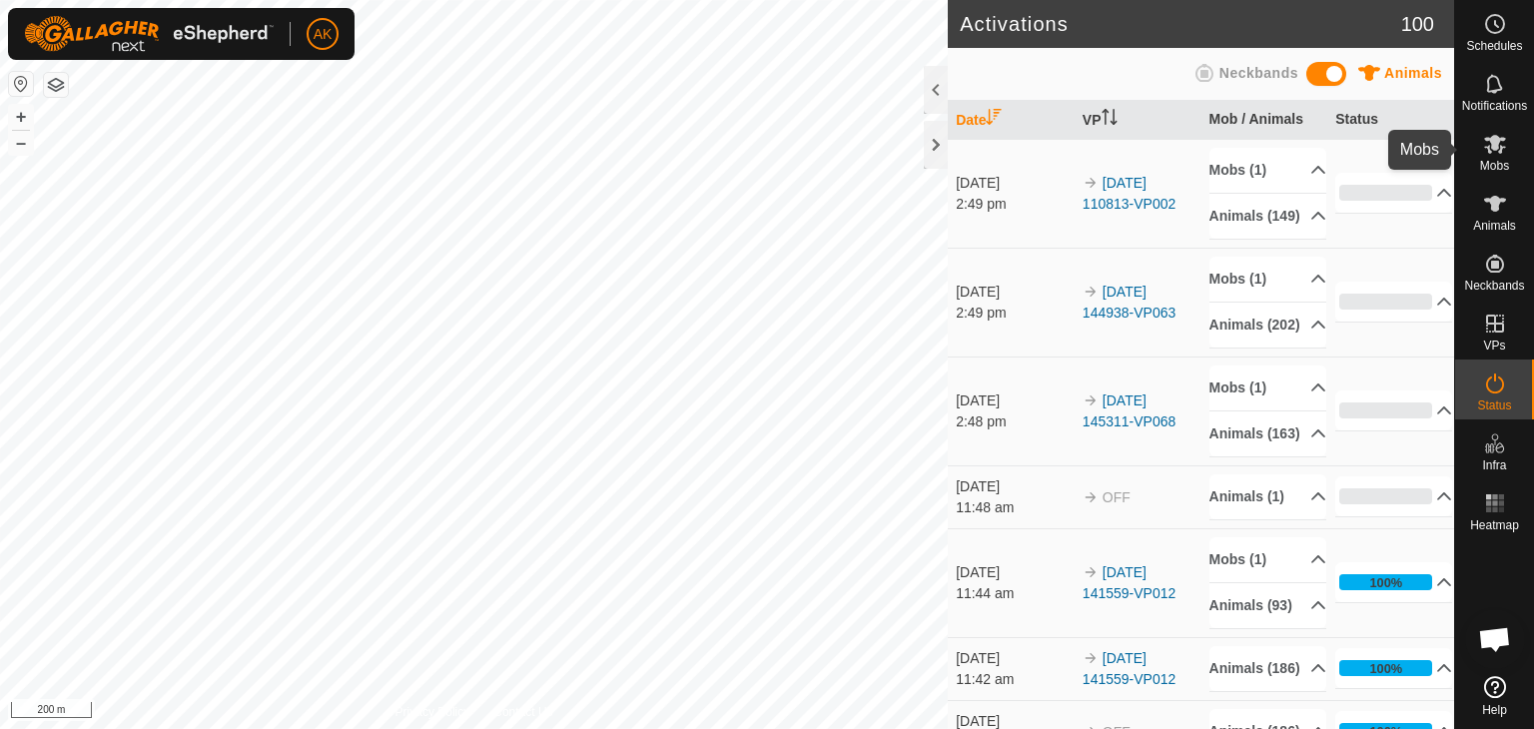
click at [1486, 161] on span "Mobs" at bounding box center [1494, 166] width 29 height 12
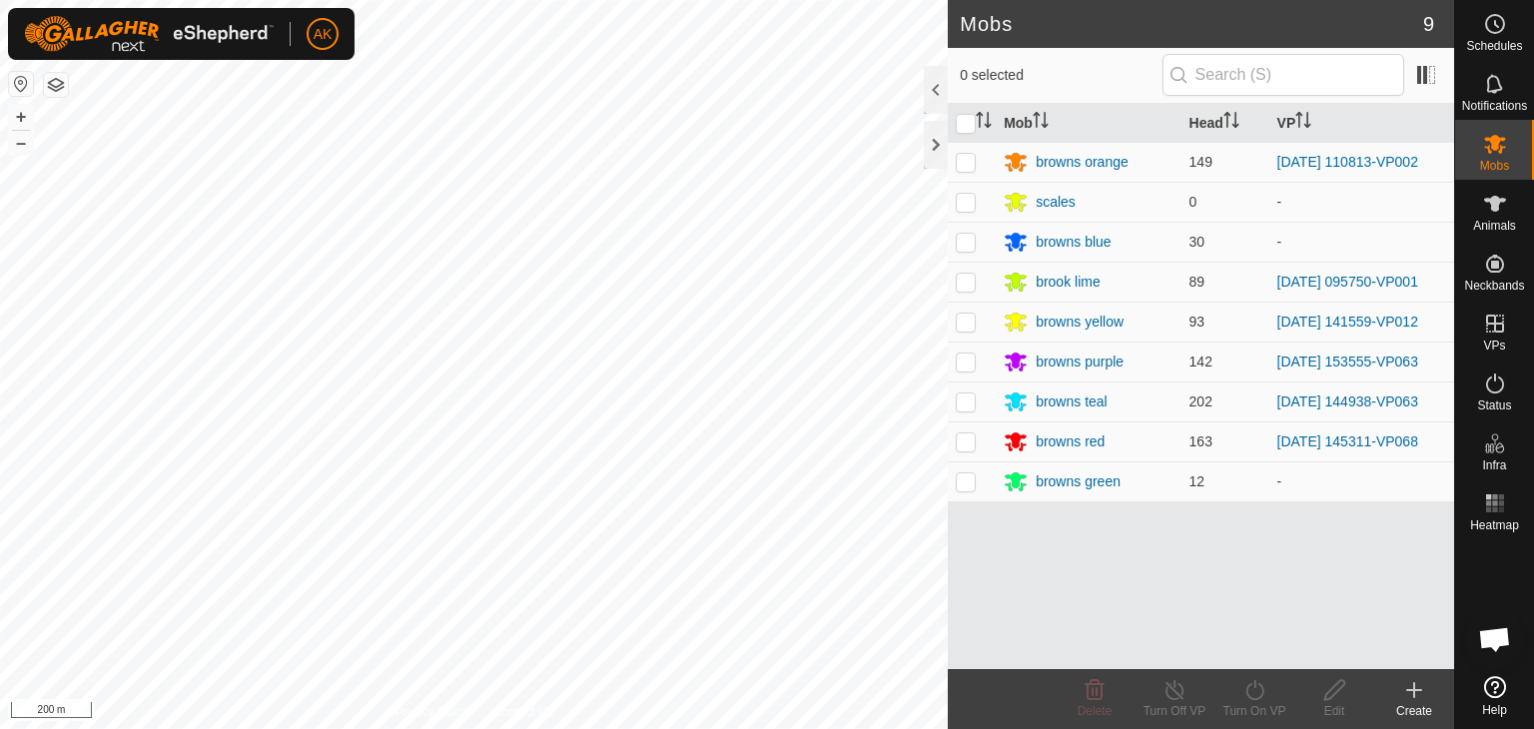
click at [968, 366] on p-checkbox at bounding box center [966, 362] width 20 height 16
checkbox input "true"
click at [1250, 678] on icon at bounding box center [1255, 690] width 25 height 24
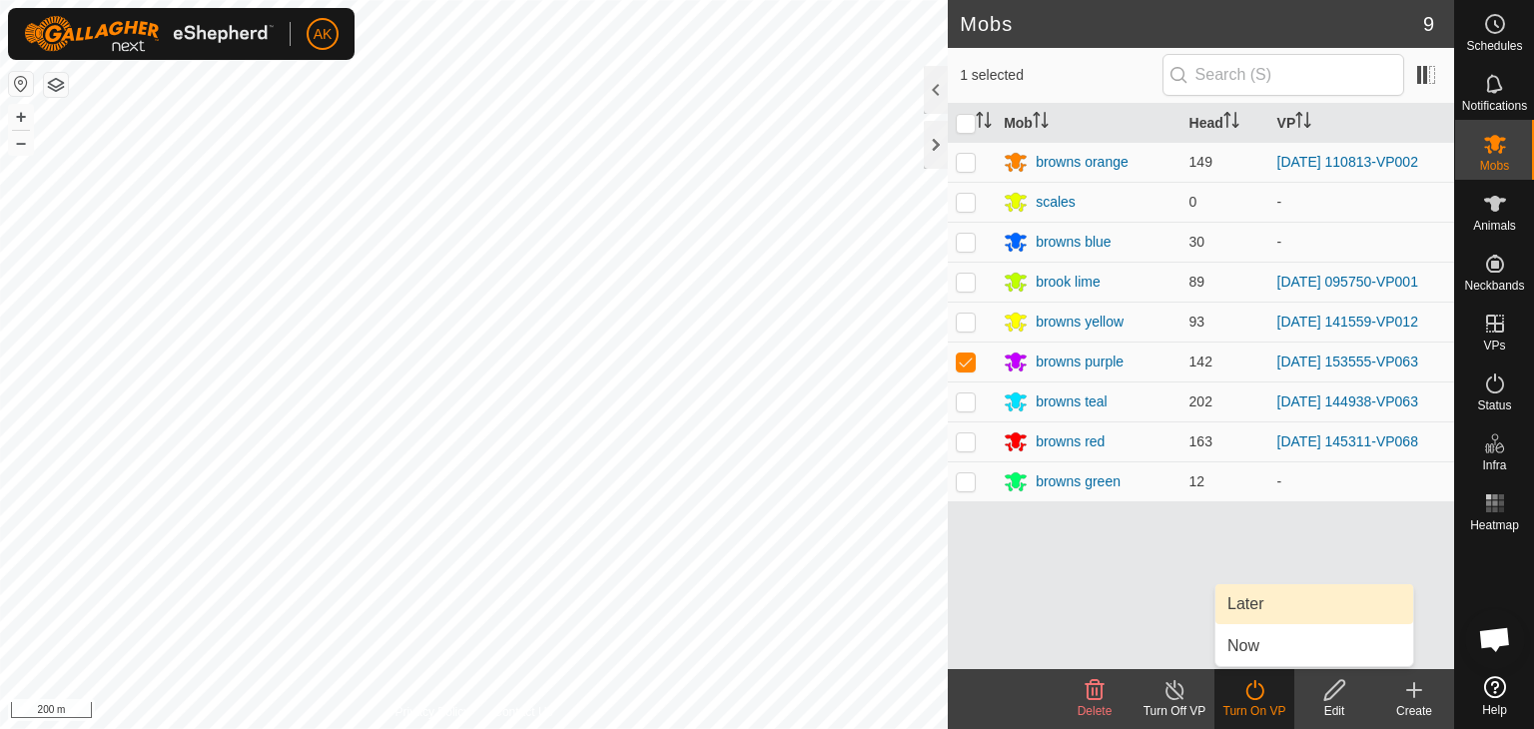
click at [1246, 622] on link "Later" at bounding box center [1315, 604] width 198 height 40
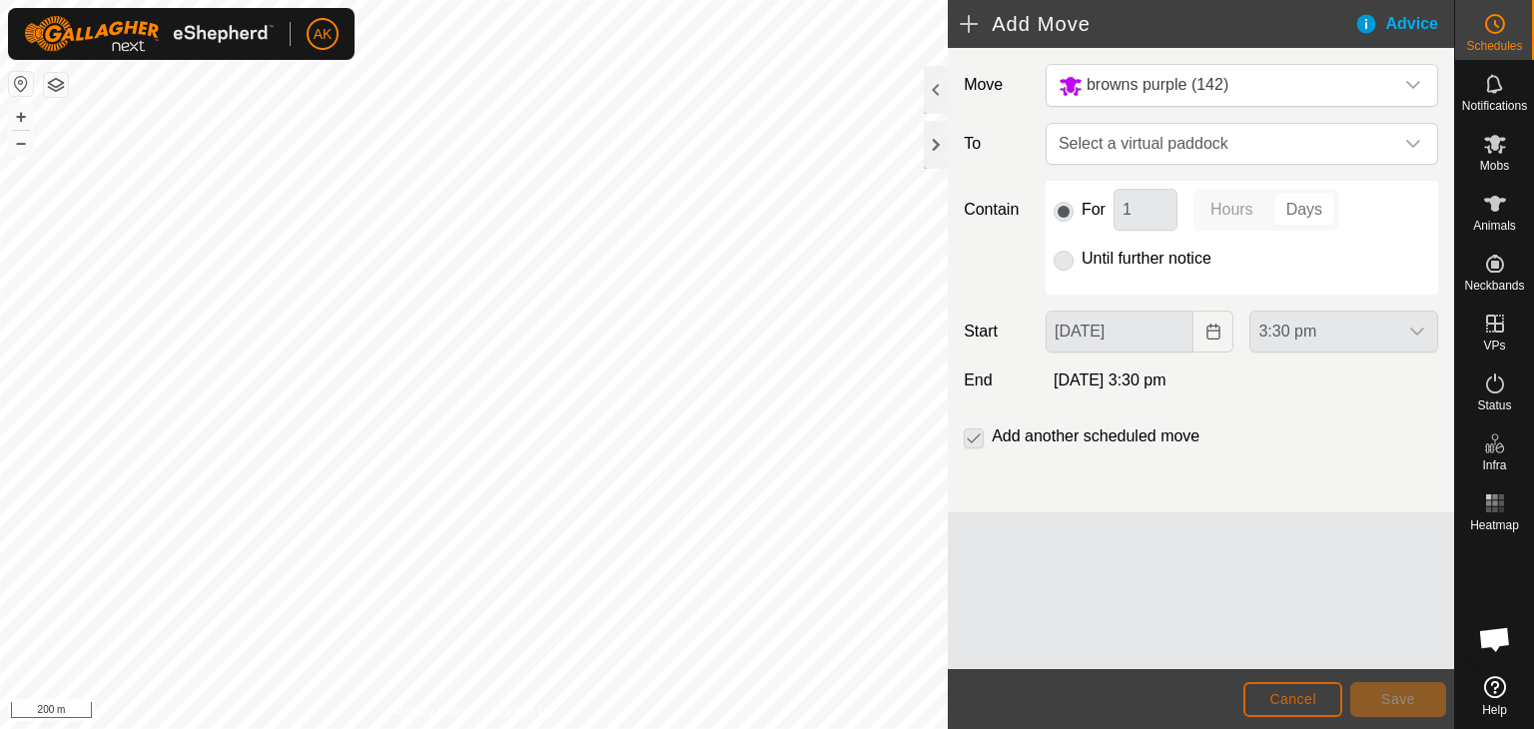
click at [1275, 694] on span "Cancel" at bounding box center [1293, 699] width 47 height 16
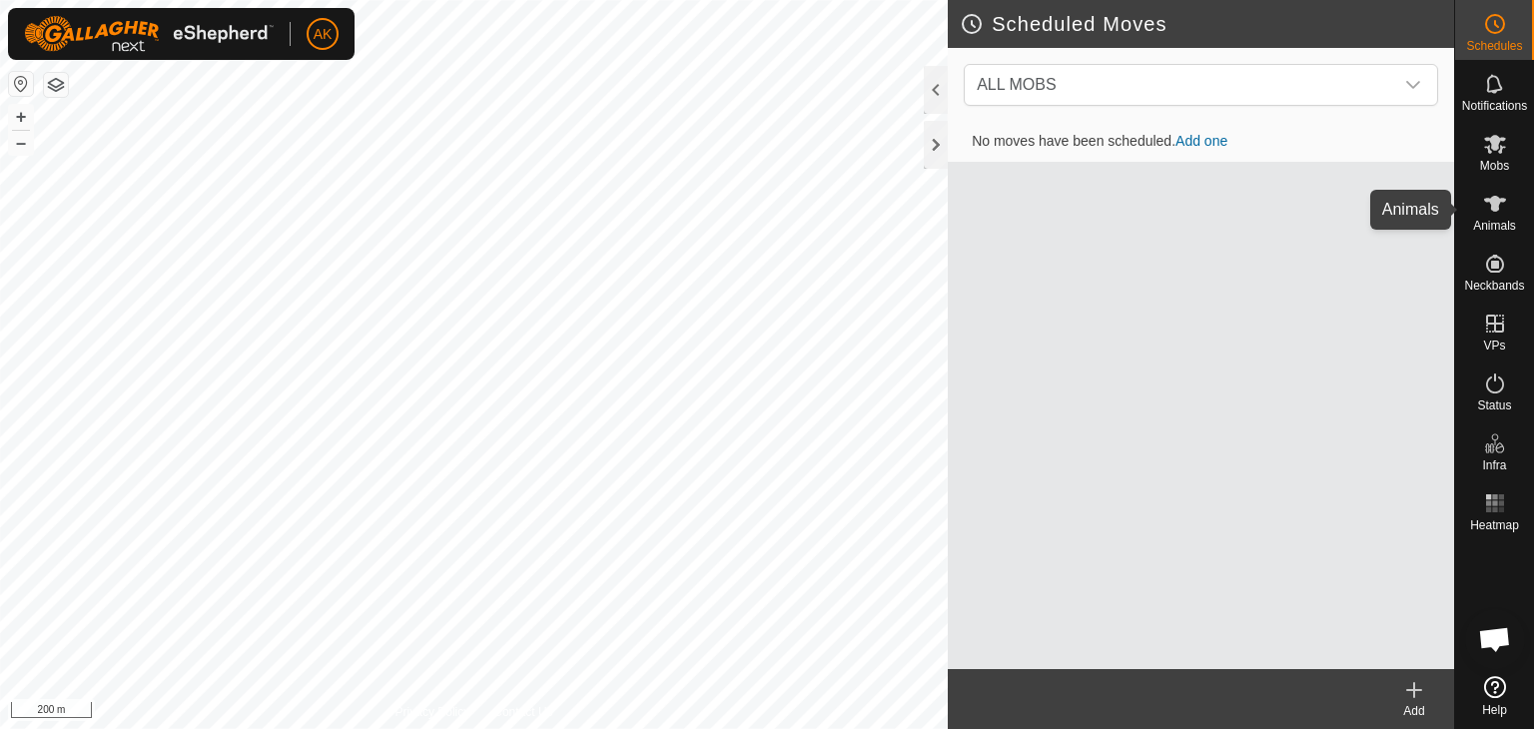
click at [1500, 178] on div "Mobs" at bounding box center [1494, 150] width 79 height 60
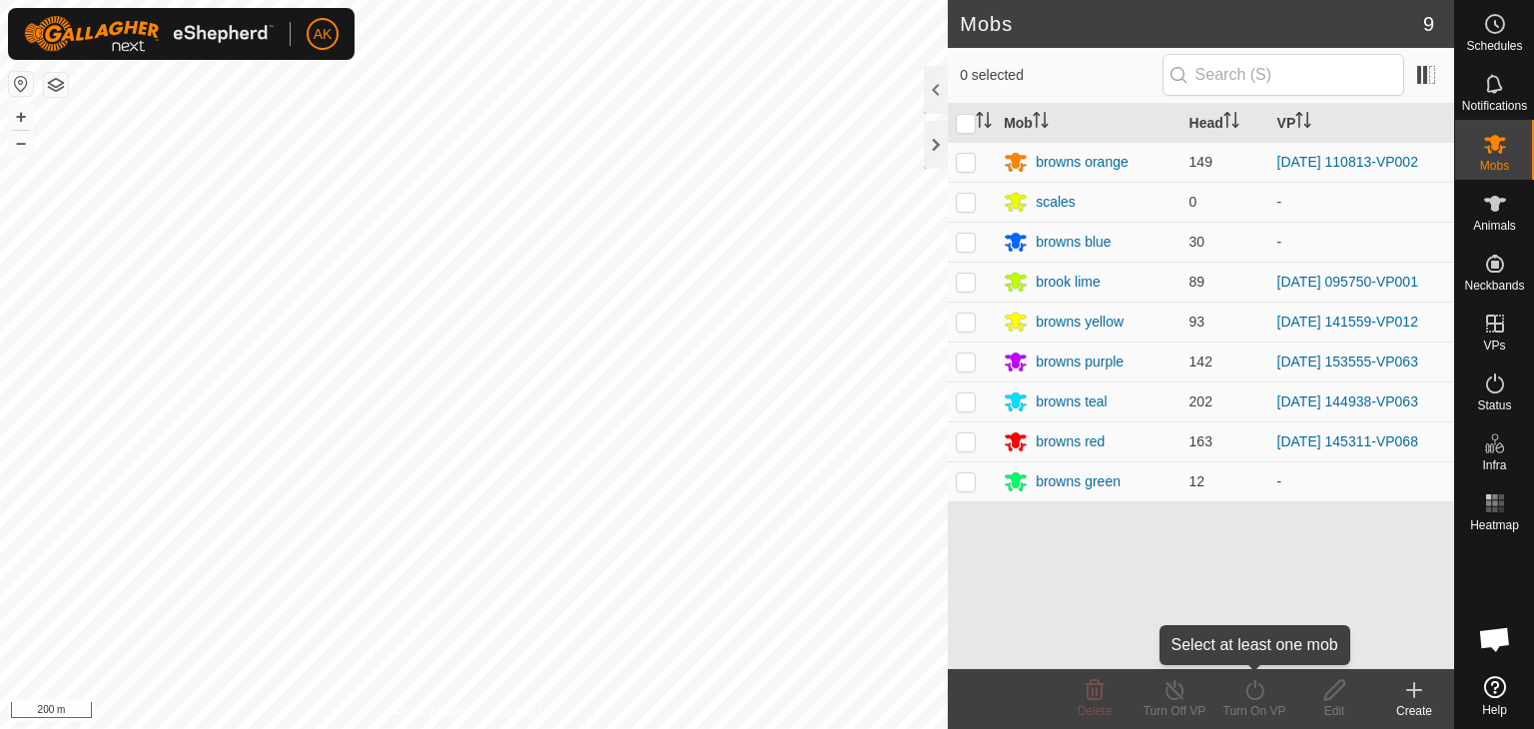
click at [1258, 695] on icon at bounding box center [1255, 690] width 25 height 24
click at [956, 359] on p-checkbox at bounding box center [966, 362] width 20 height 16
checkbox input "true"
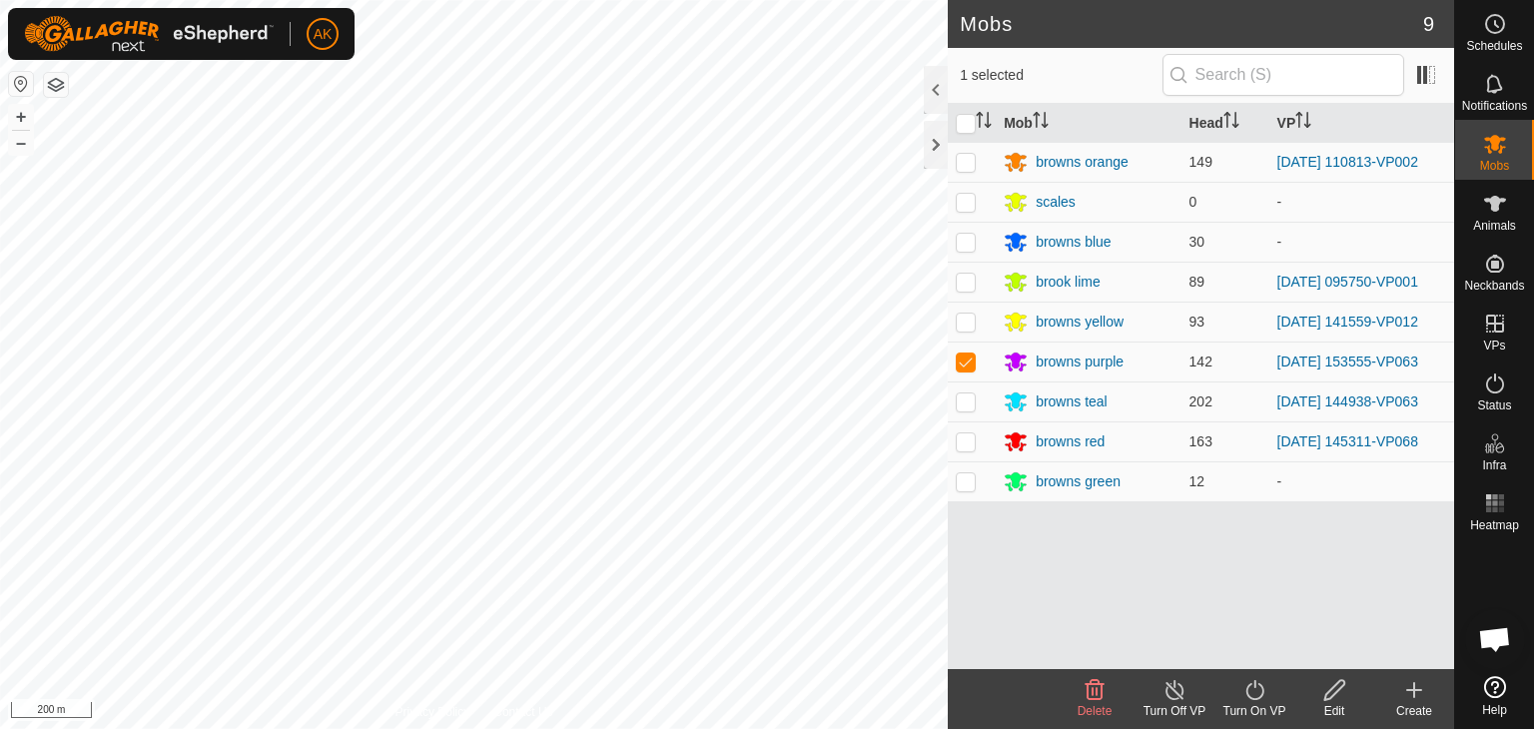
click at [1254, 689] on icon at bounding box center [1255, 690] width 25 height 24
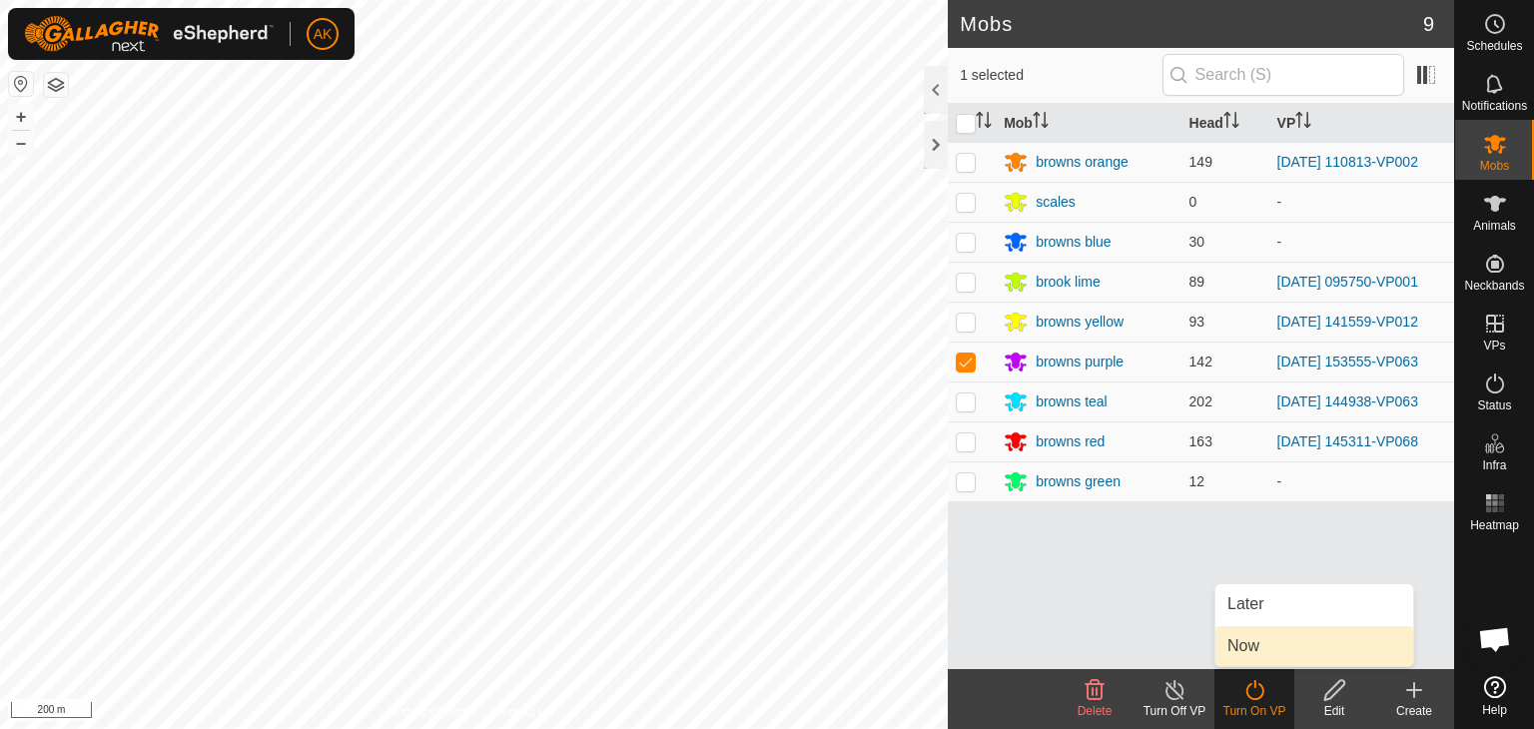
click at [1240, 652] on link "Now" at bounding box center [1315, 646] width 198 height 40
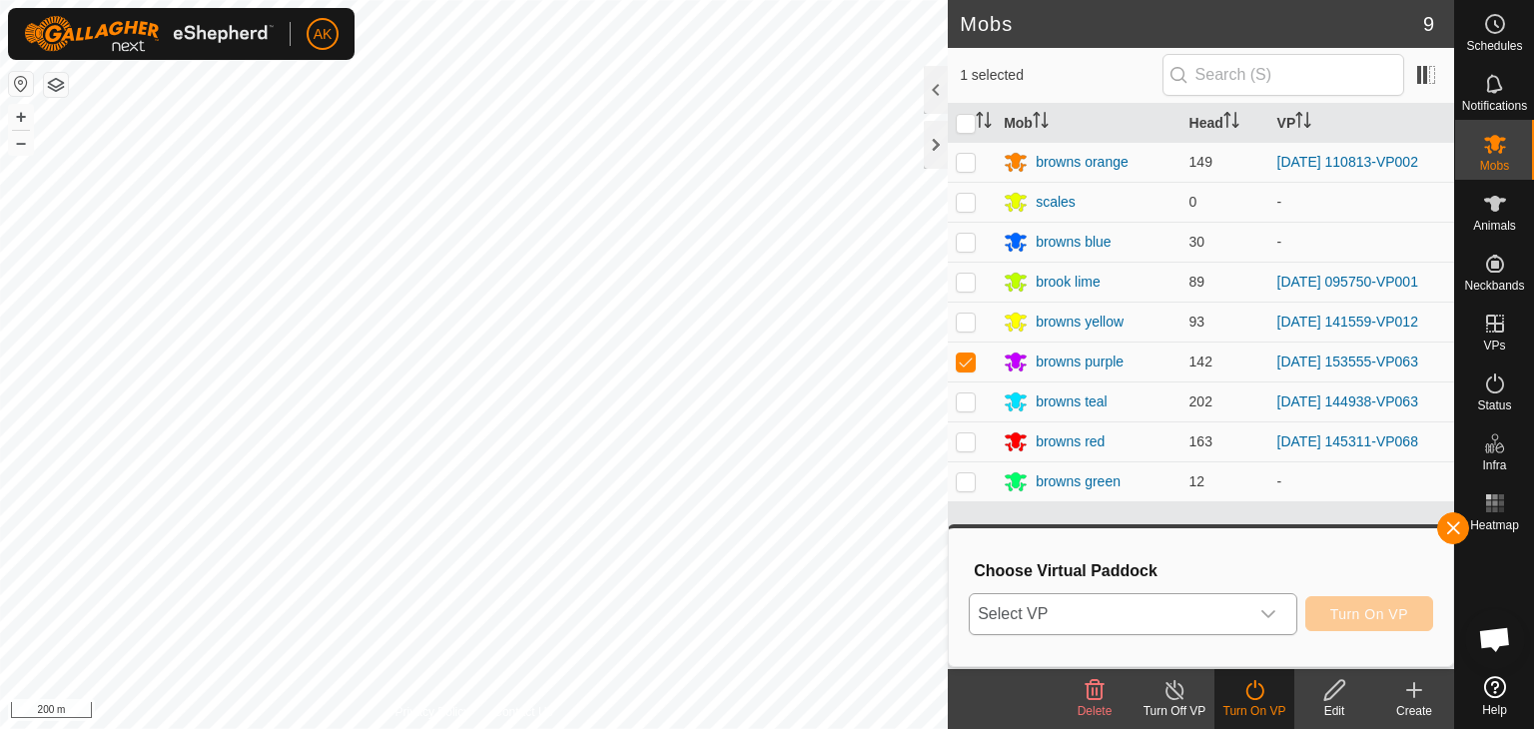
click at [1139, 596] on span "Select VP" at bounding box center [1109, 614] width 279 height 40
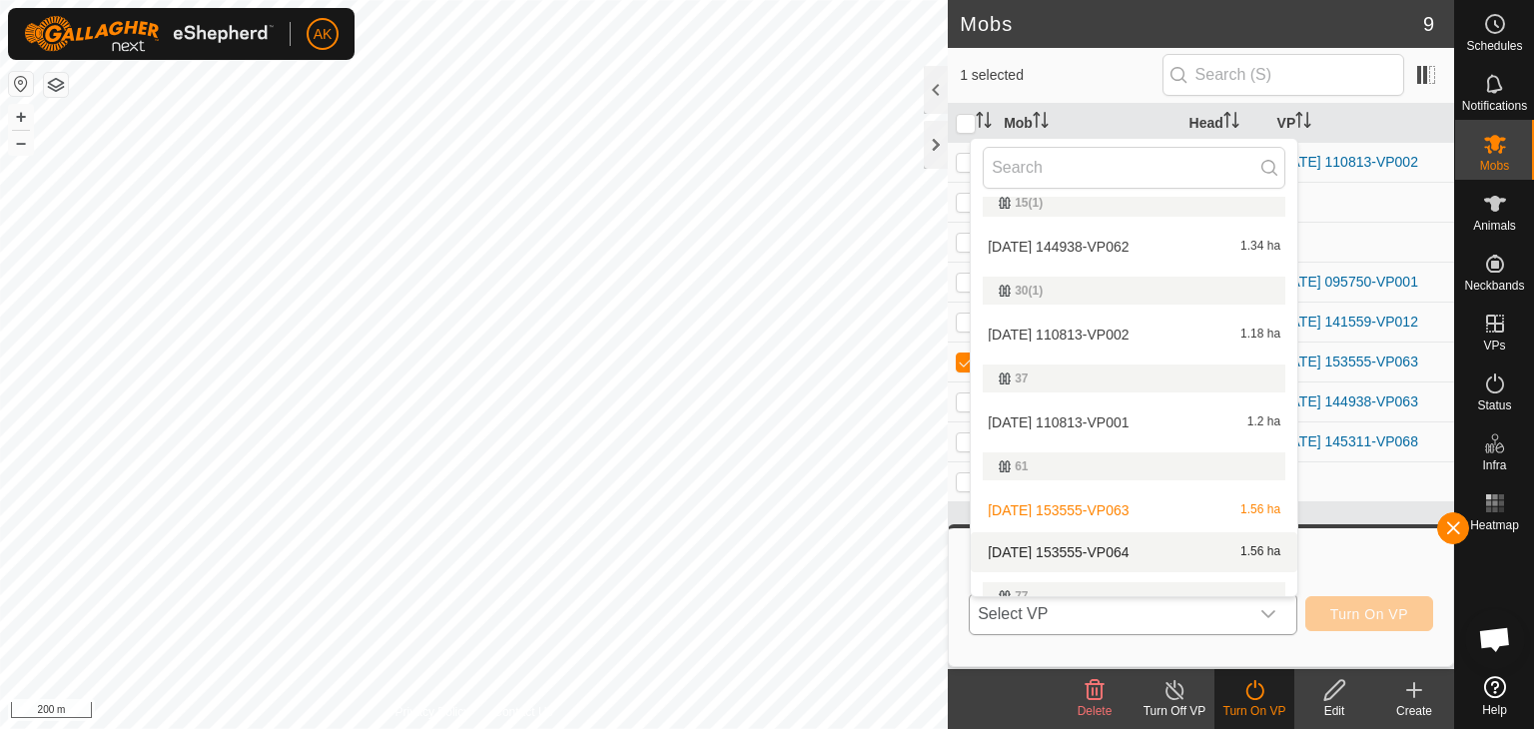
scroll to position [138, 0]
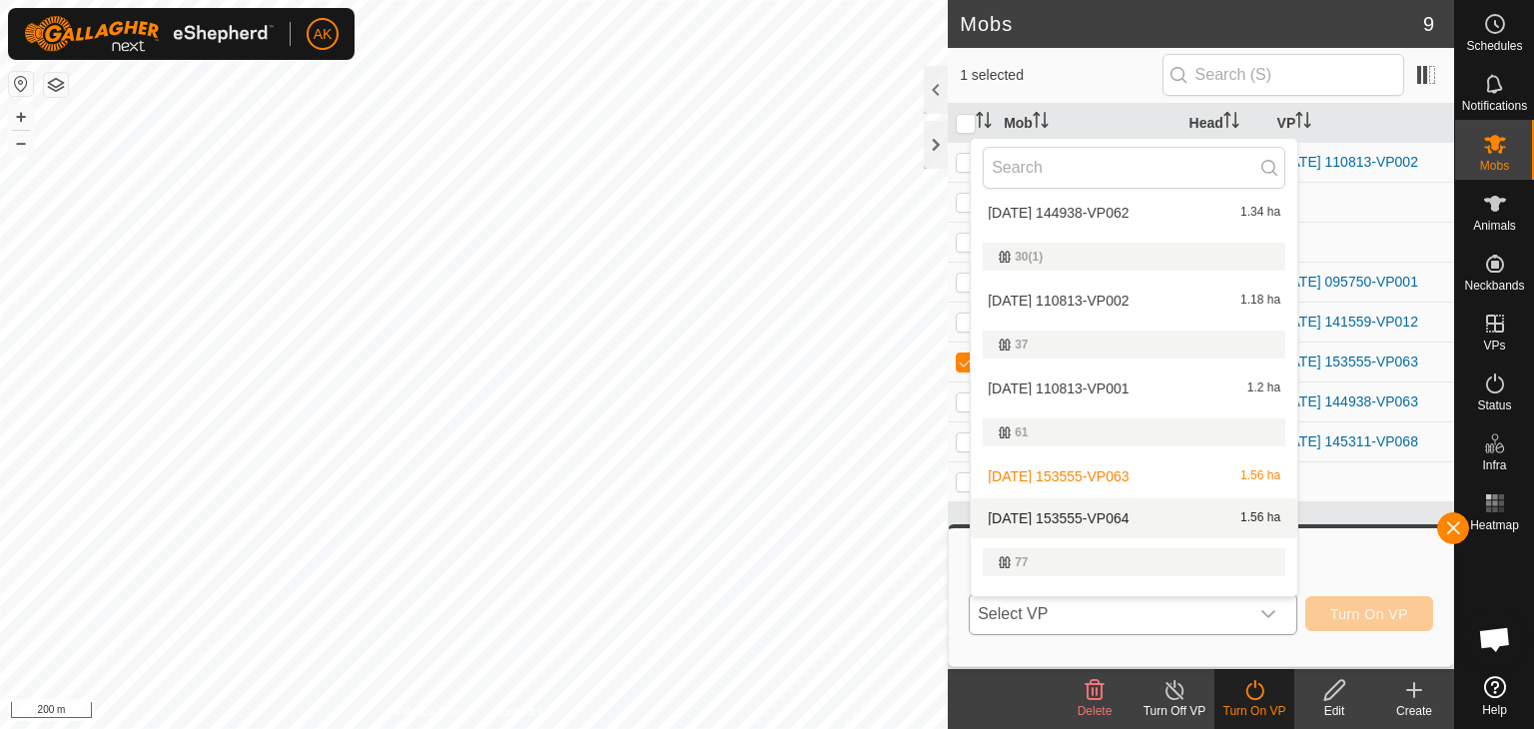
click at [1101, 512] on li "[DATE] 153555-VP064 1.56 ha" at bounding box center [1134, 518] width 327 height 40
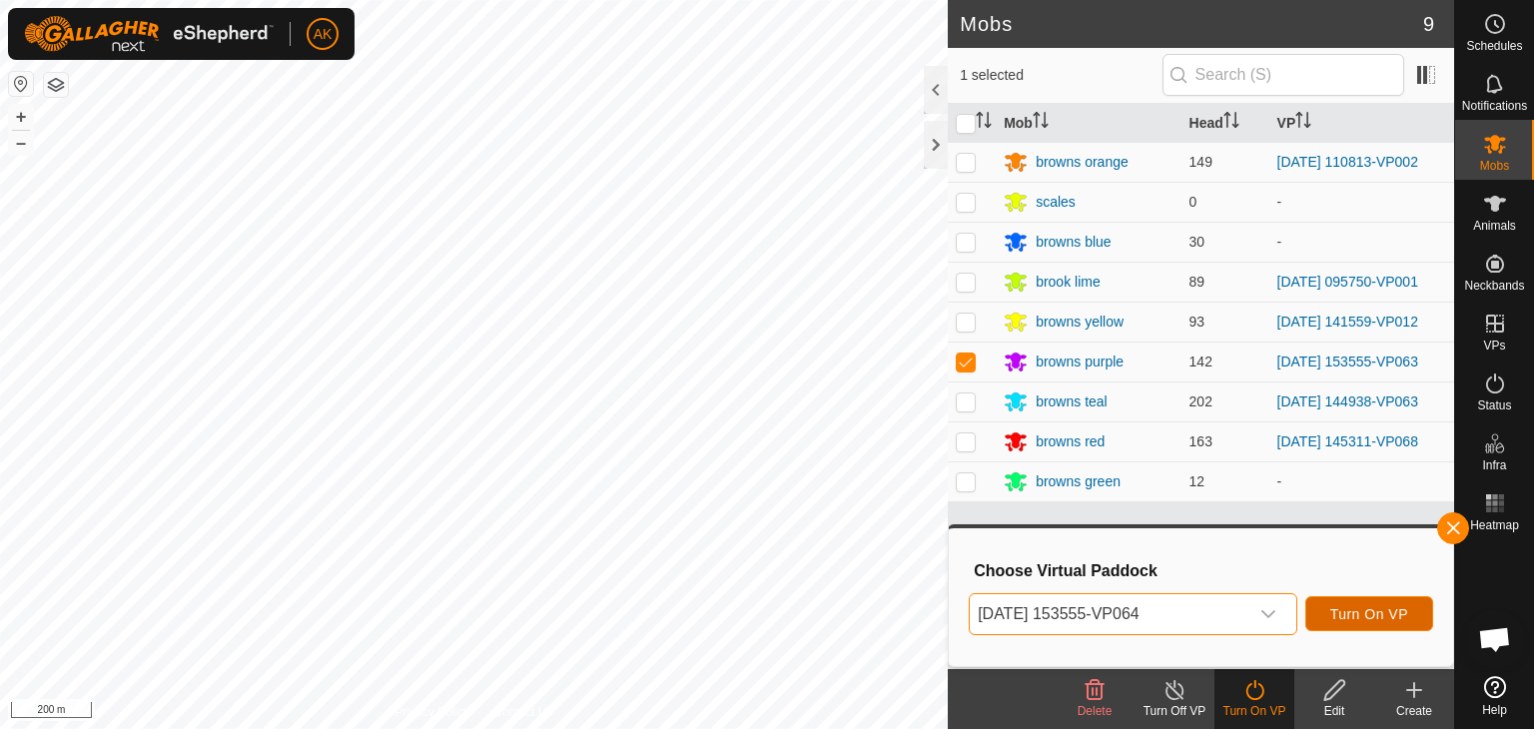
click at [1364, 608] on span "Turn On VP" at bounding box center [1369, 614] width 78 height 16
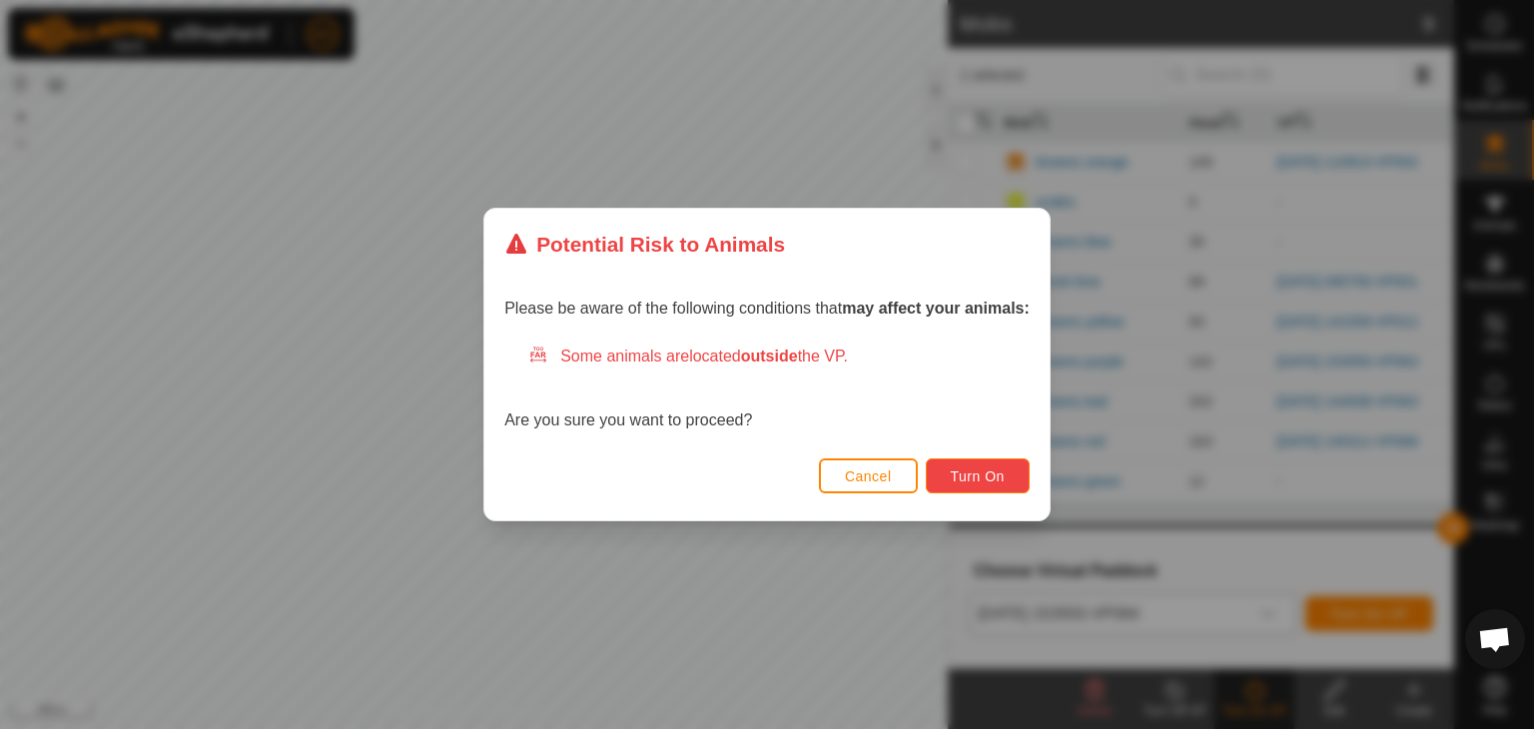
click at [1004, 476] on span "Turn On" at bounding box center [978, 476] width 54 height 16
